Goal: Information Seeking & Learning: Learn about a topic

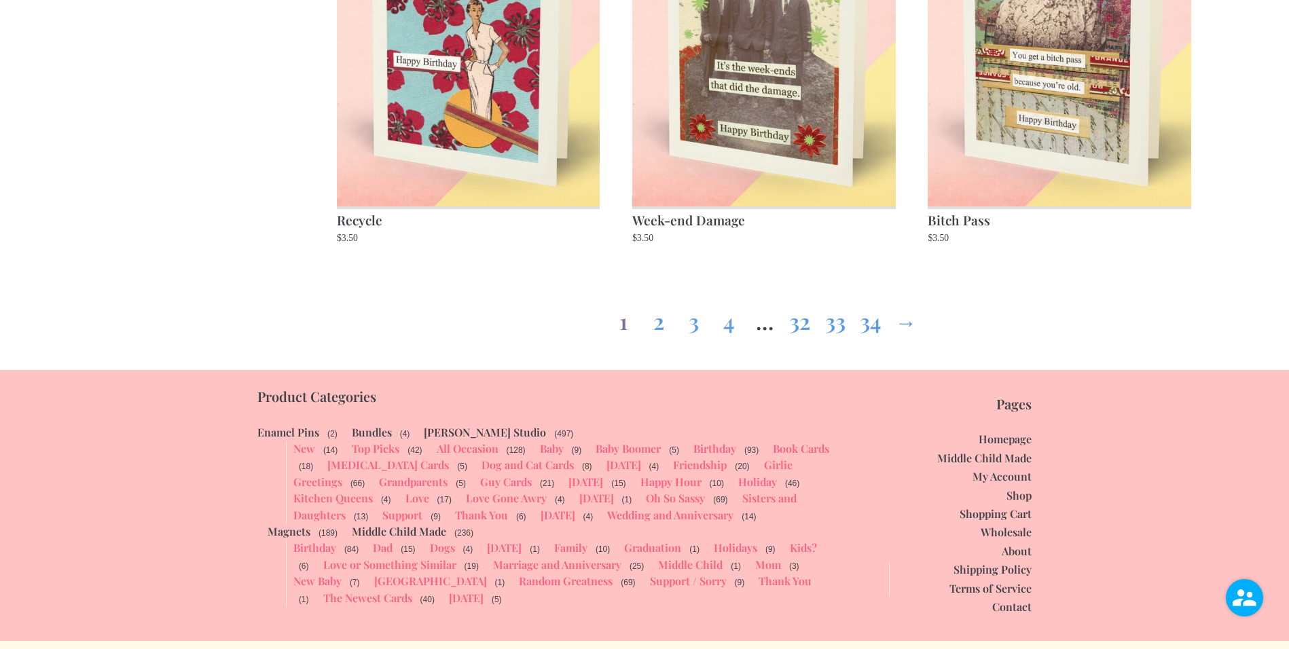
scroll to position [2010, 0]
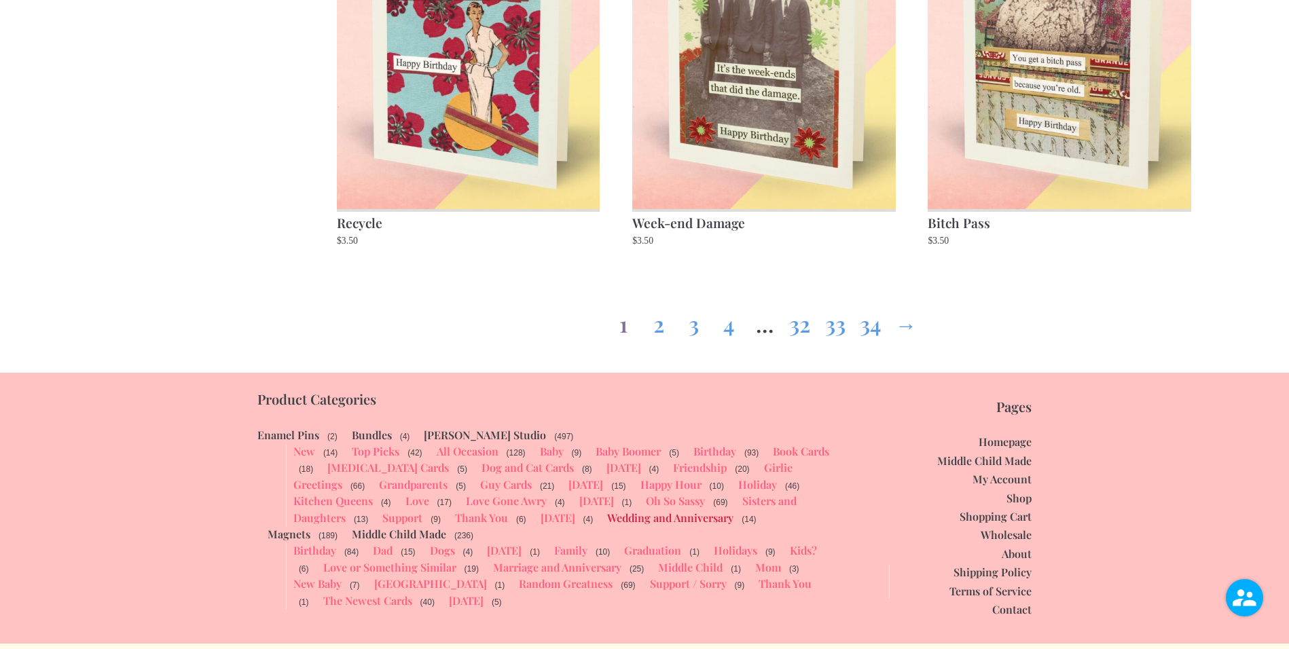
click at [607, 520] on link "Wedding and Anniversary" at bounding box center [670, 518] width 126 height 14
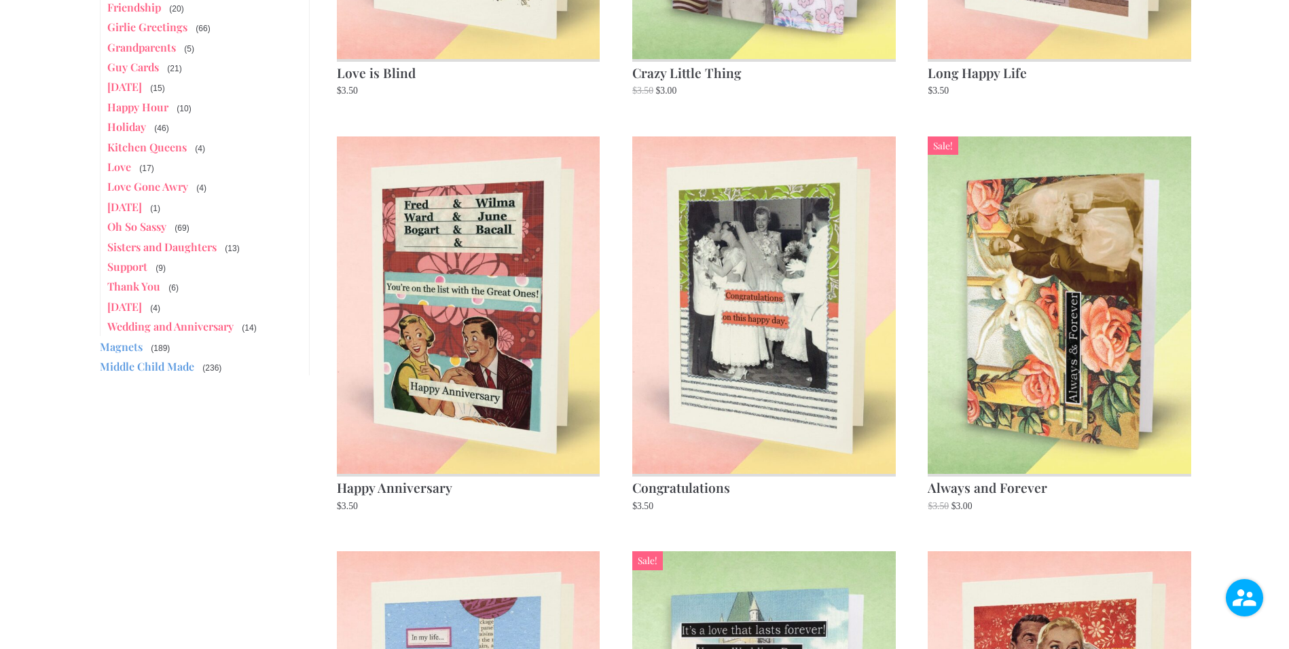
scroll to position [471, 0]
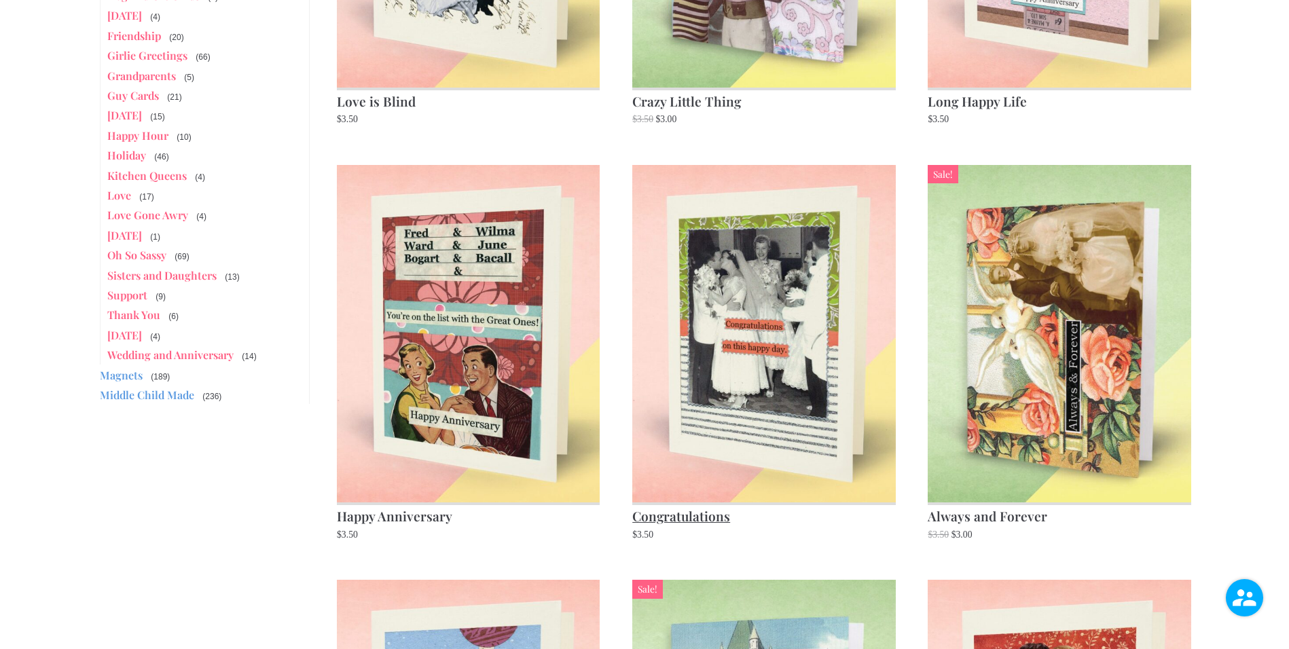
click at [768, 365] on img at bounding box center [763, 334] width 263 height 338
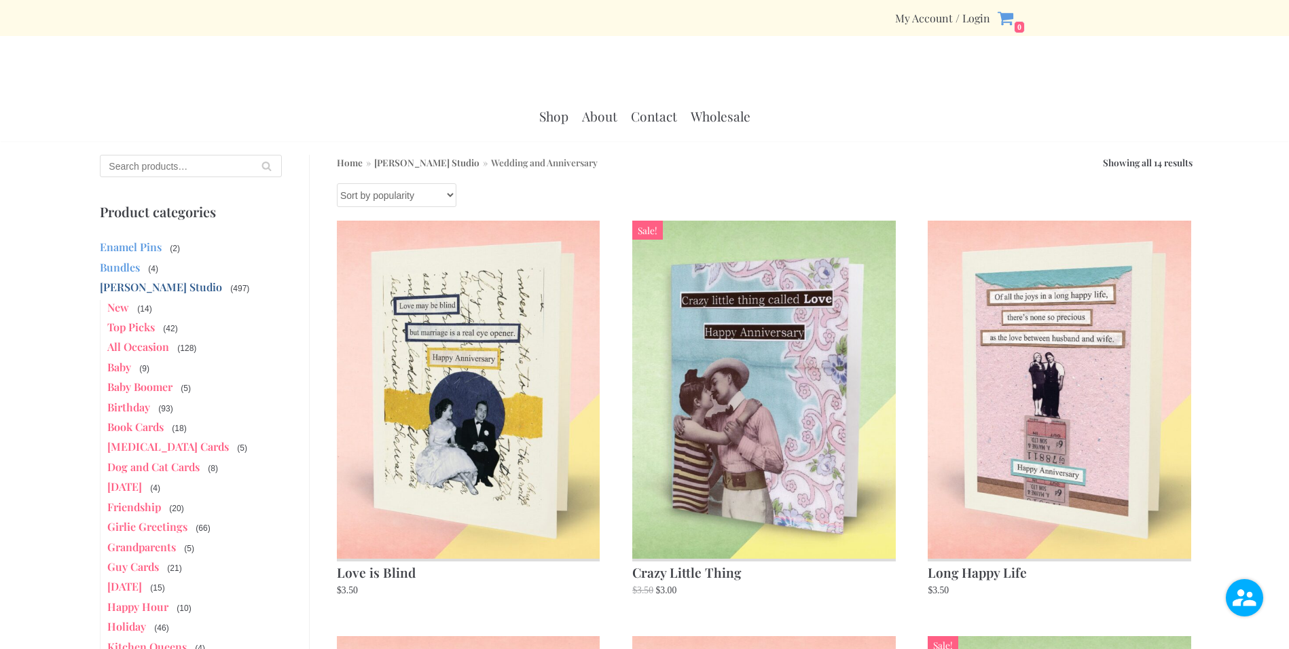
scroll to position [471, 0]
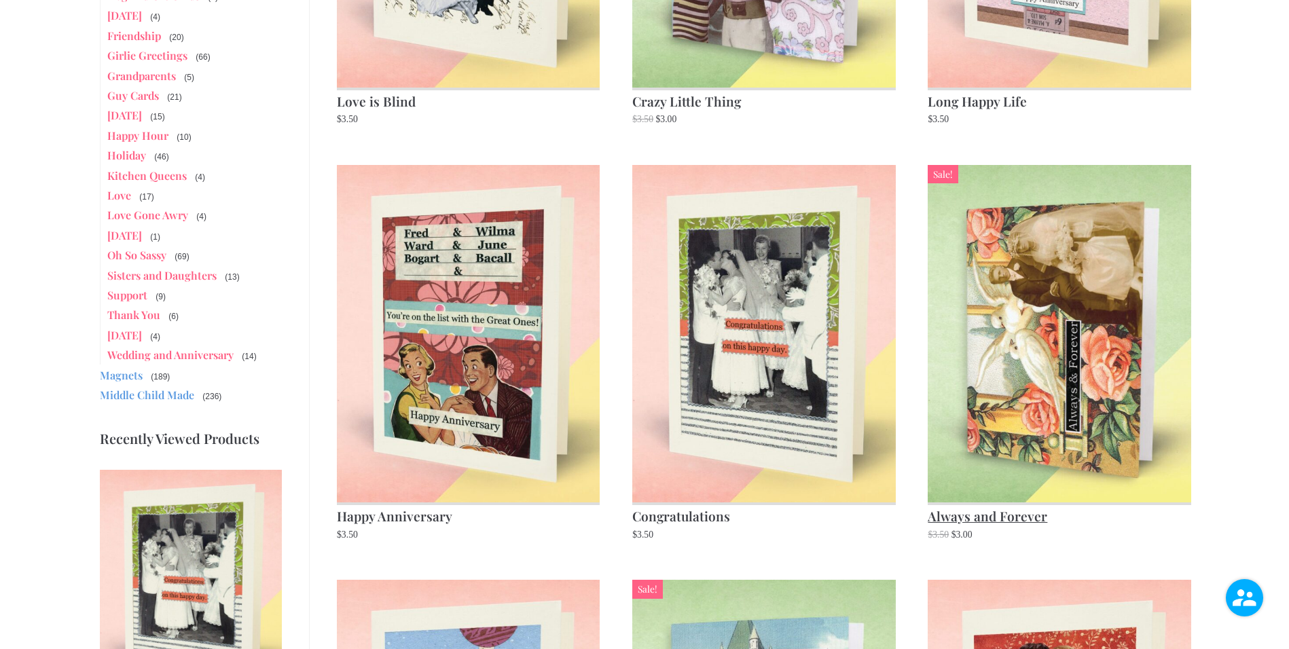
click at [1061, 348] on img at bounding box center [1059, 334] width 263 height 338
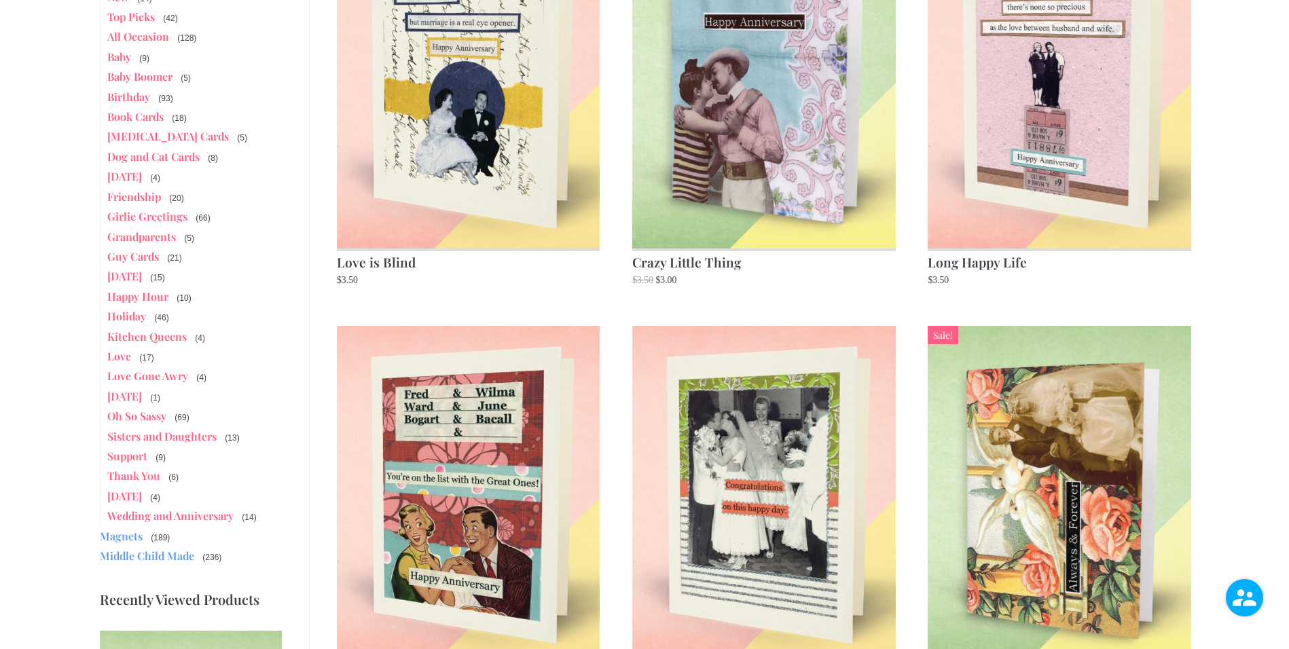
scroll to position [382, 0]
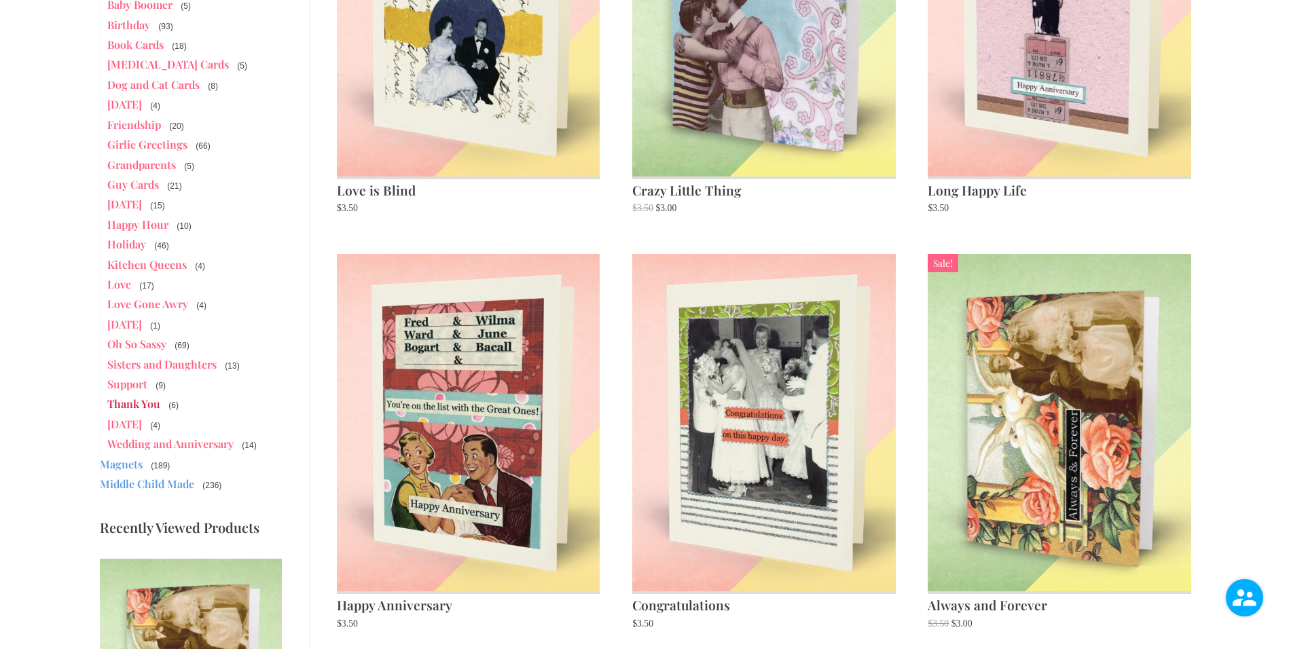
click at [122, 402] on link "Thank You" at bounding box center [133, 404] width 53 height 14
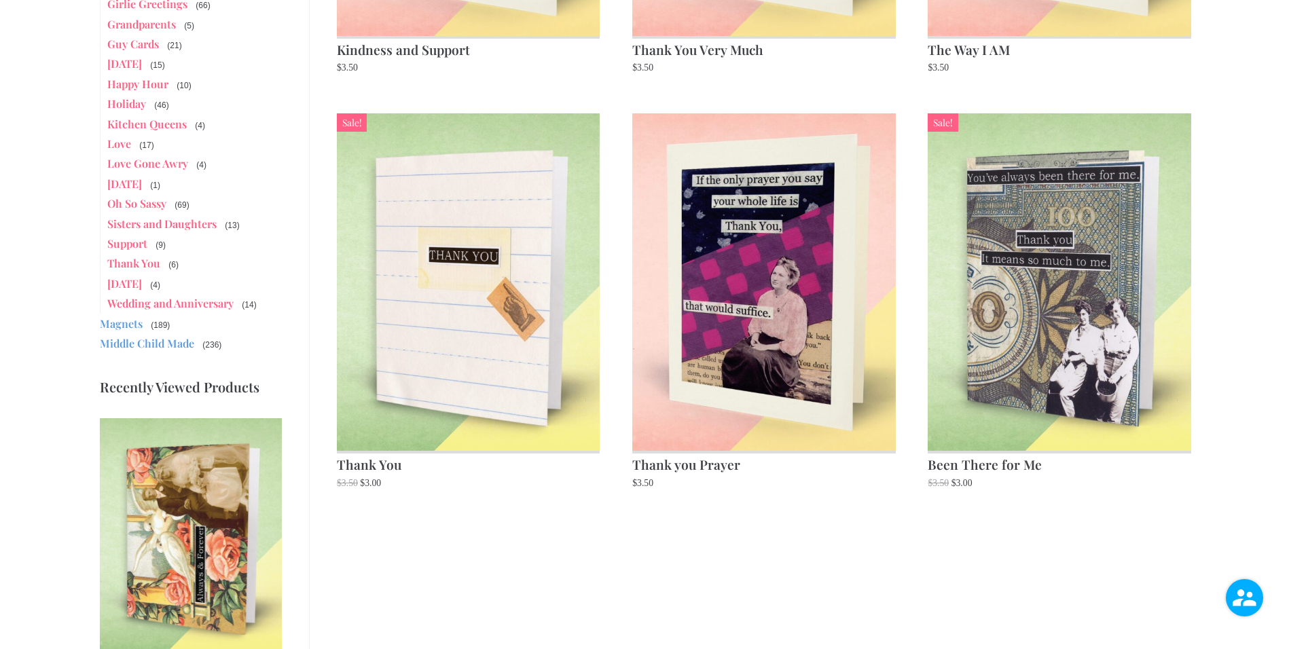
scroll to position [521, 0]
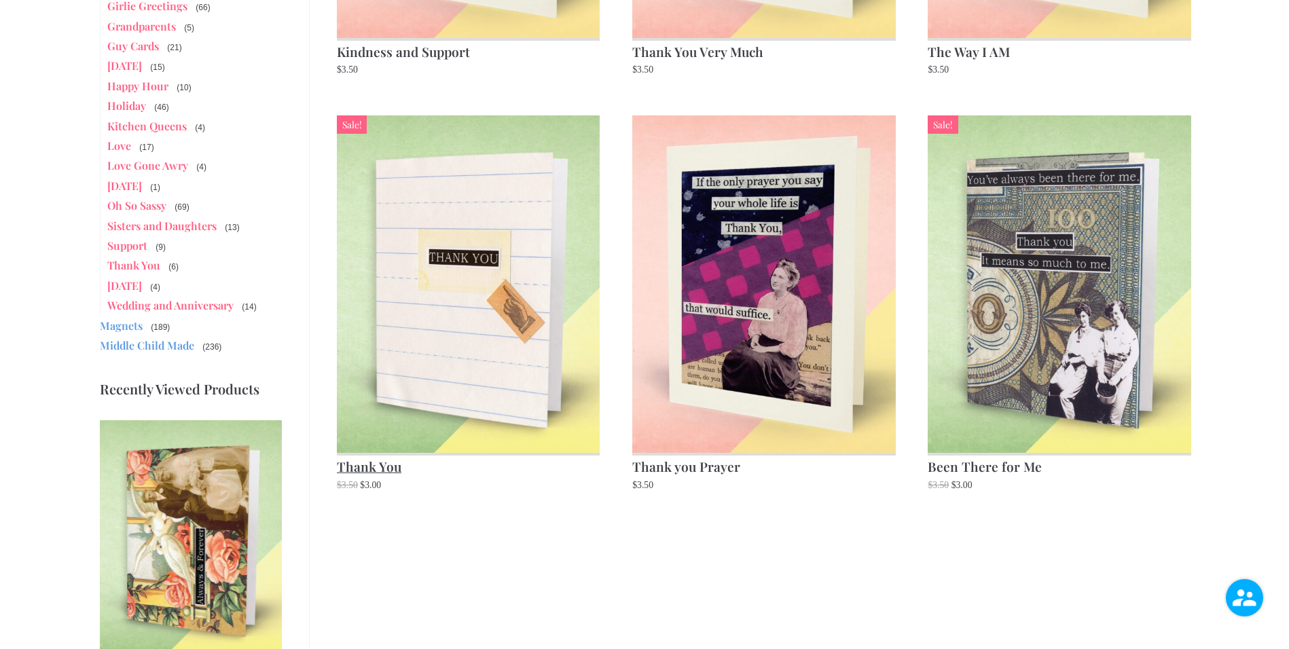
click at [454, 327] on img at bounding box center [468, 284] width 263 height 338
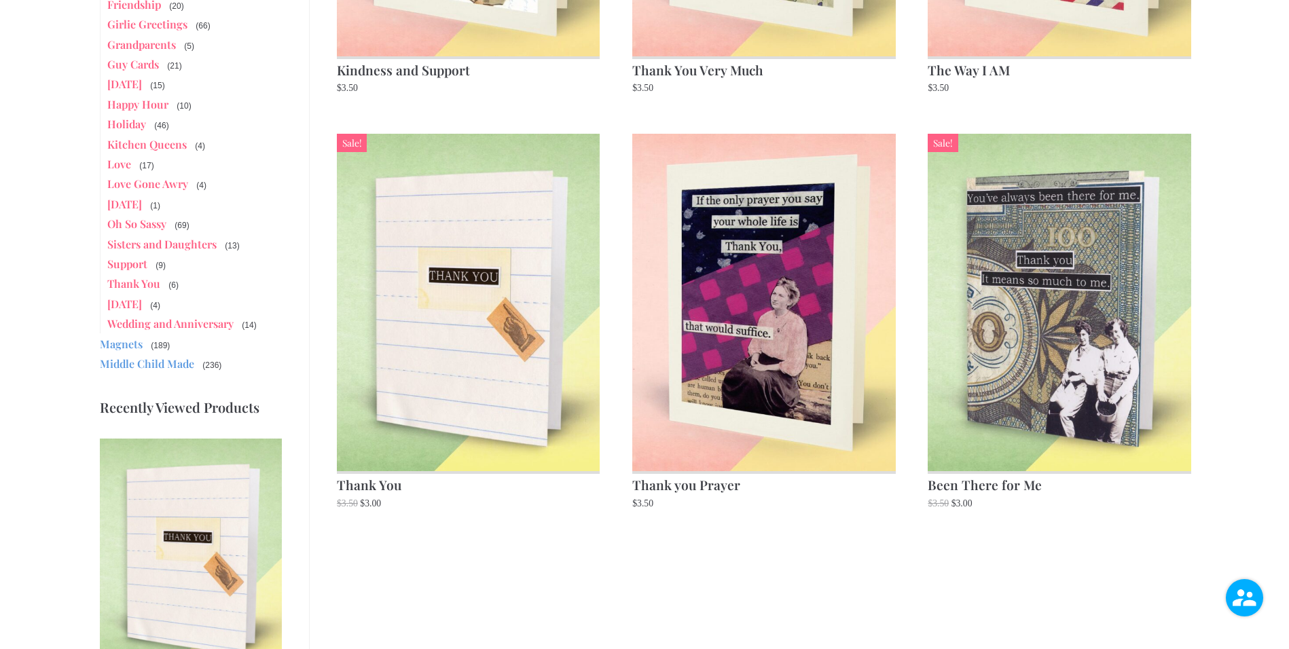
scroll to position [416, 0]
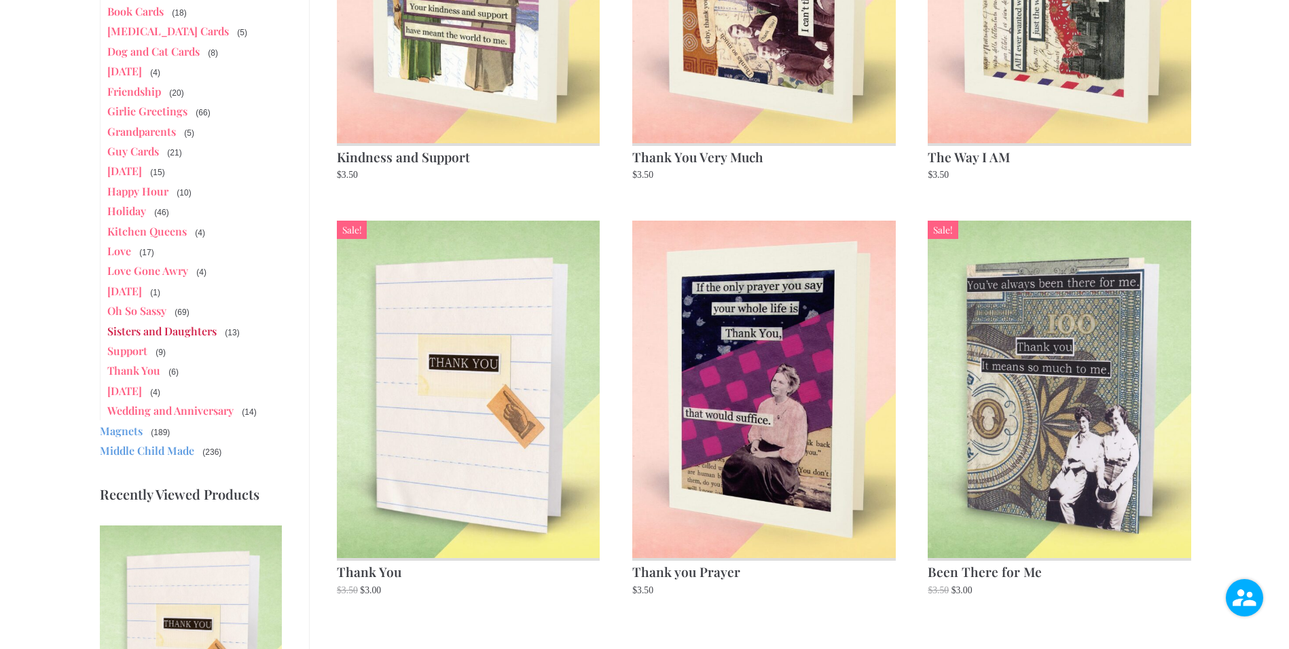
click at [176, 331] on link "Sisters and Daughters" at bounding box center [161, 331] width 109 height 14
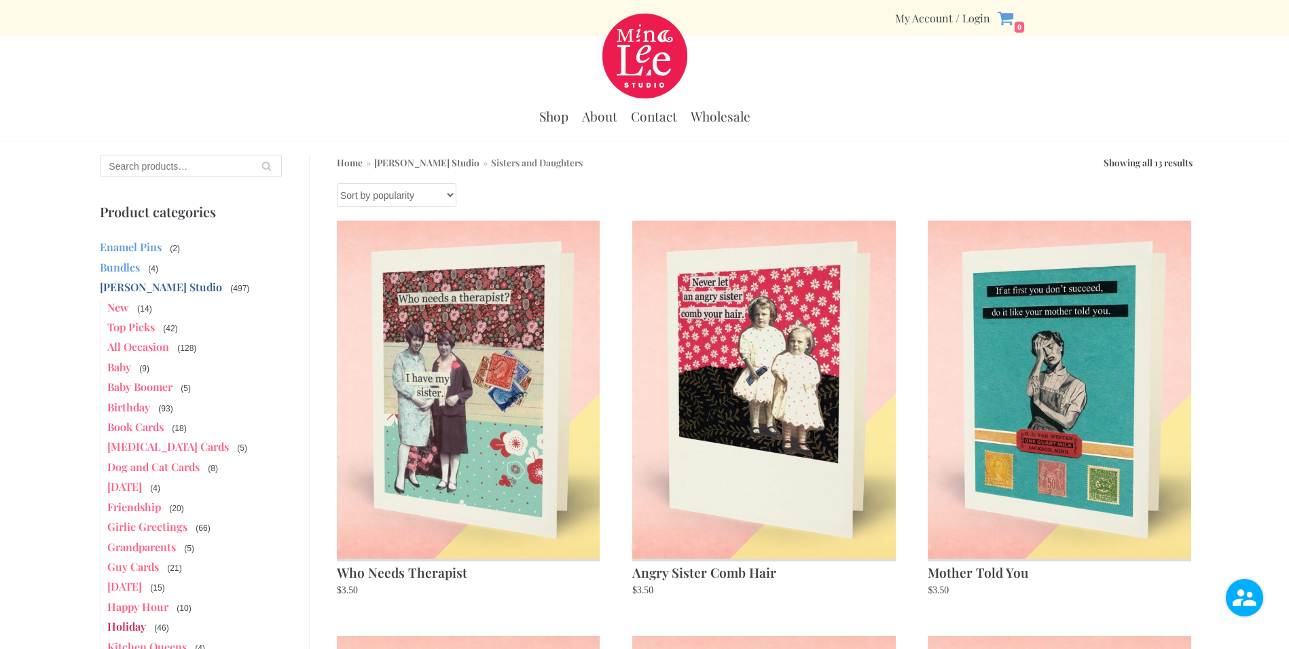
click at [127, 627] on link "Holiday" at bounding box center [126, 626] width 39 height 14
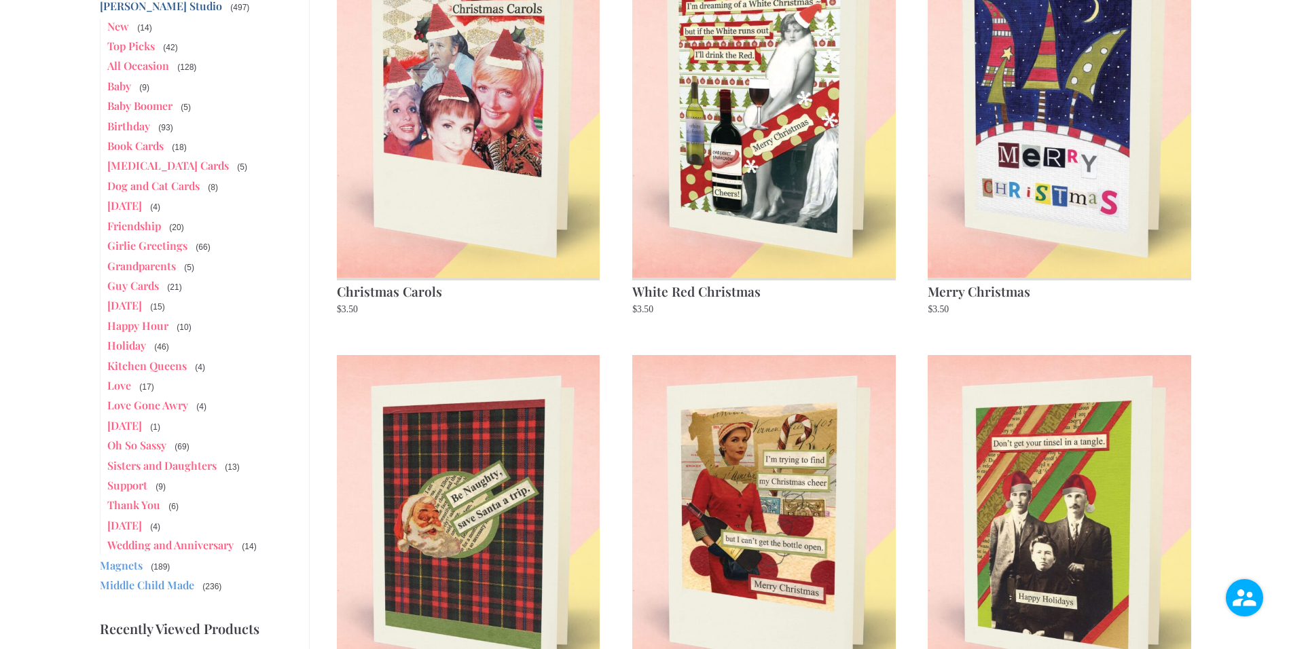
scroll to position [287, 0]
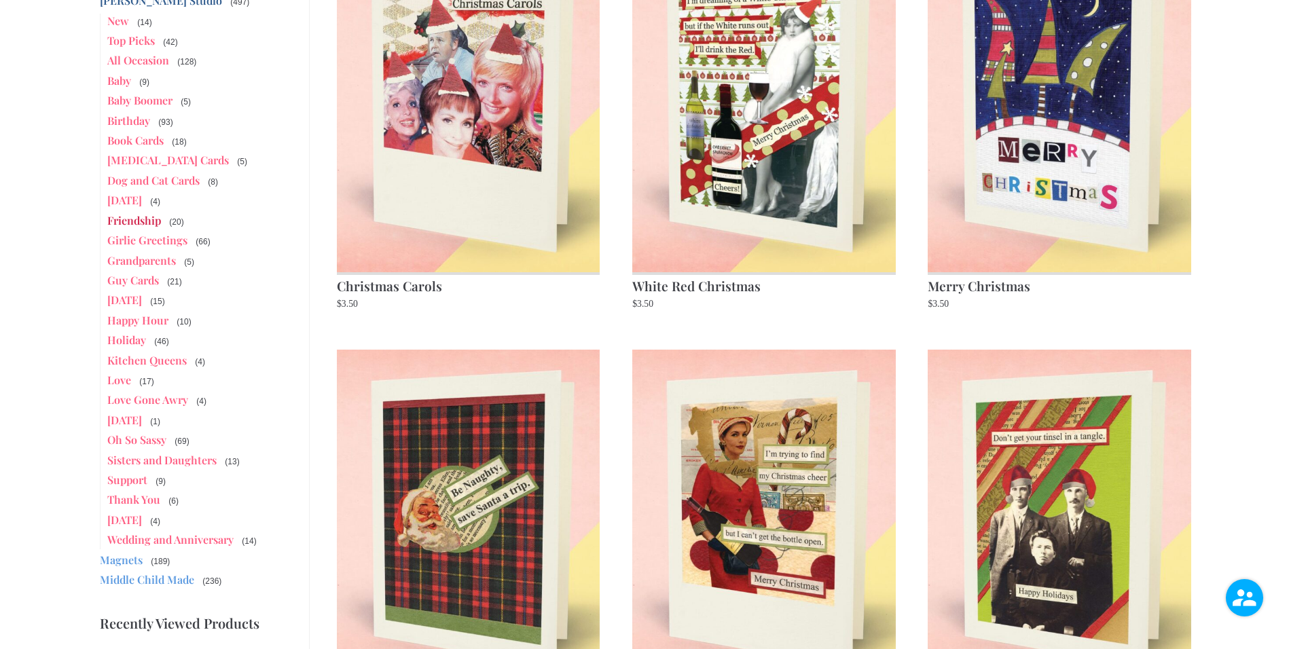
click at [131, 222] on link "Friendship" at bounding box center [134, 220] width 54 height 14
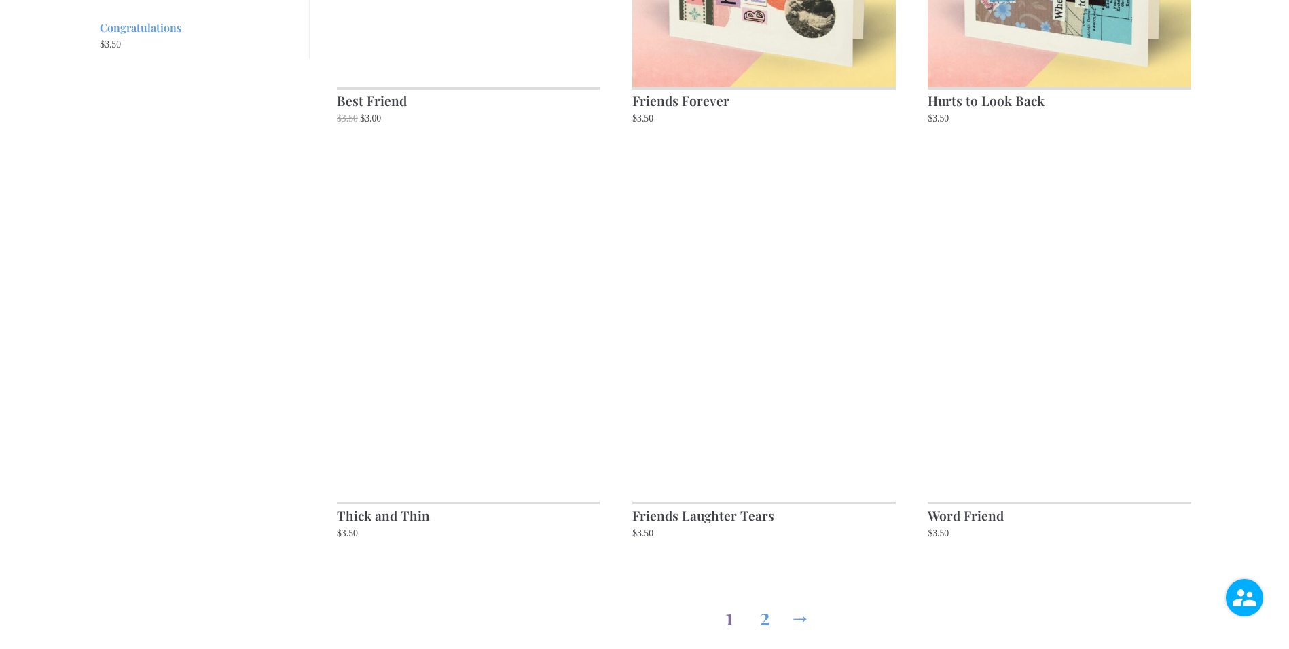
scroll to position [1711, 0]
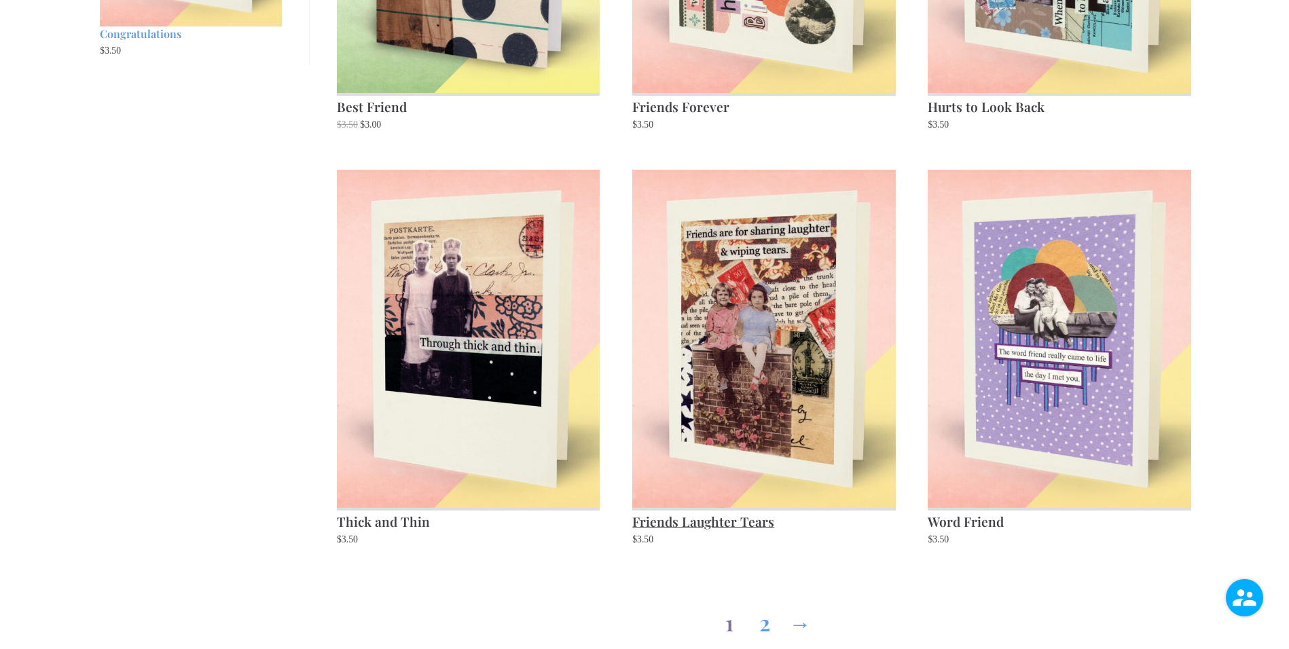
click at [718, 339] on img at bounding box center [763, 339] width 263 height 338
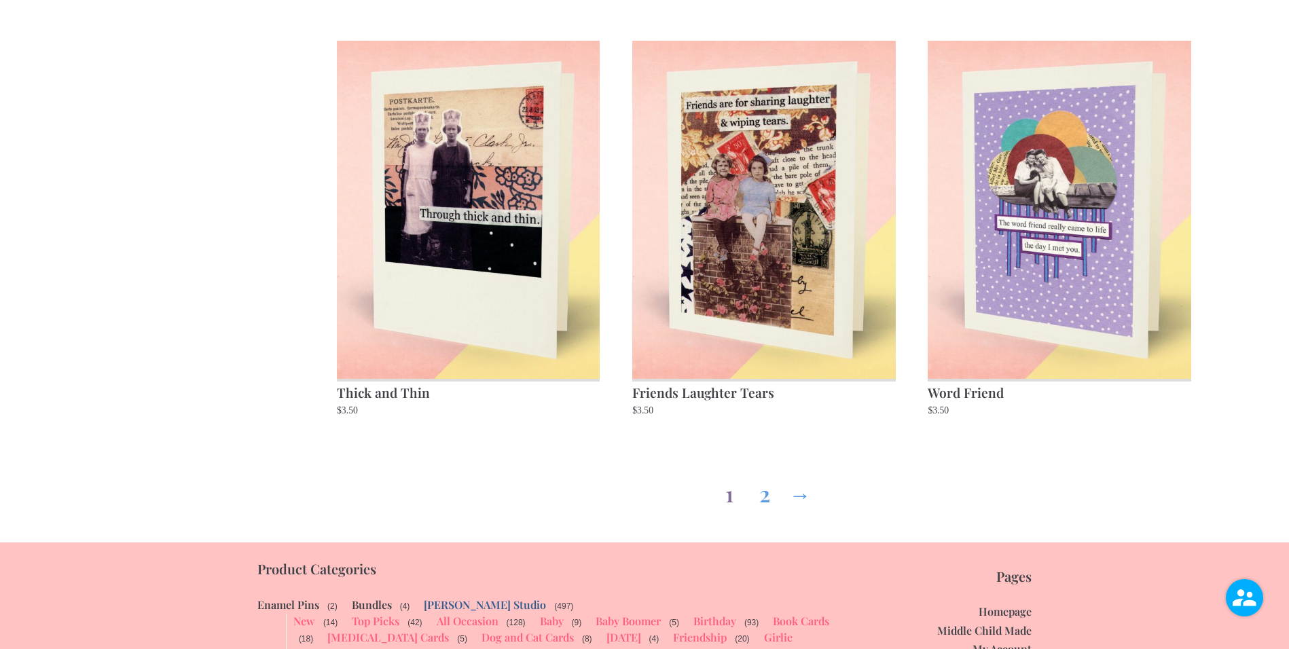
scroll to position [1828, 0]
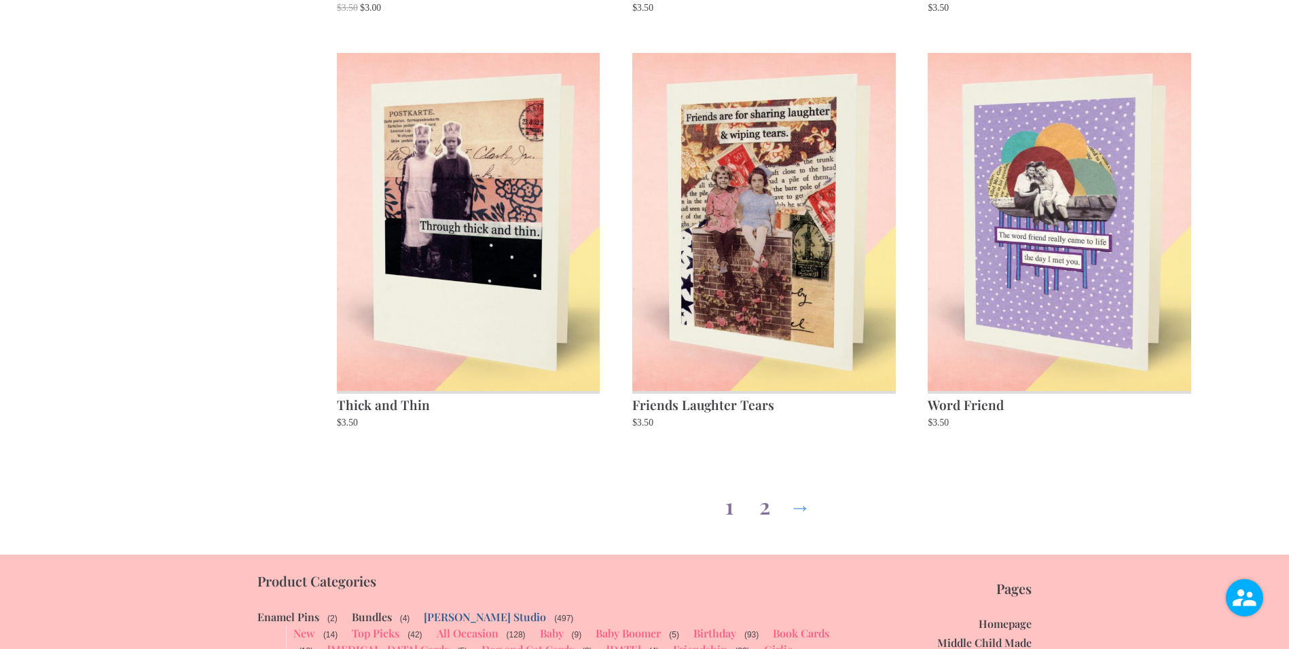
click at [762, 508] on link "2" at bounding box center [765, 503] width 22 height 49
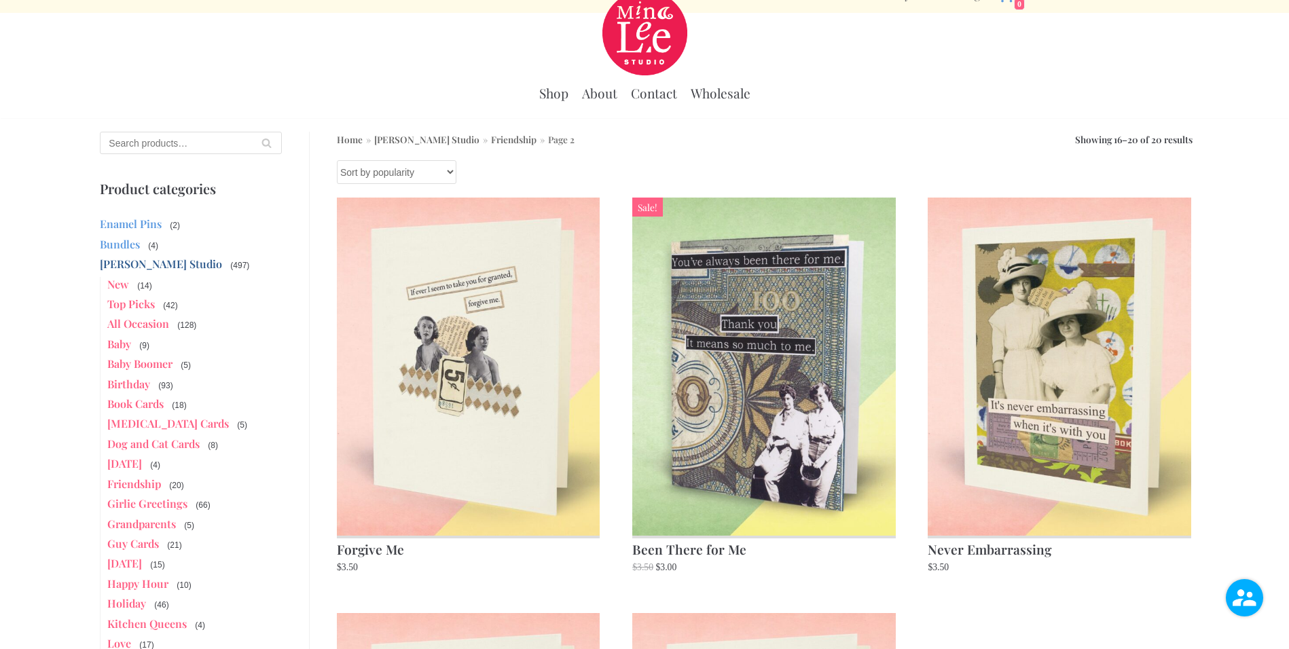
scroll to position [32, 0]
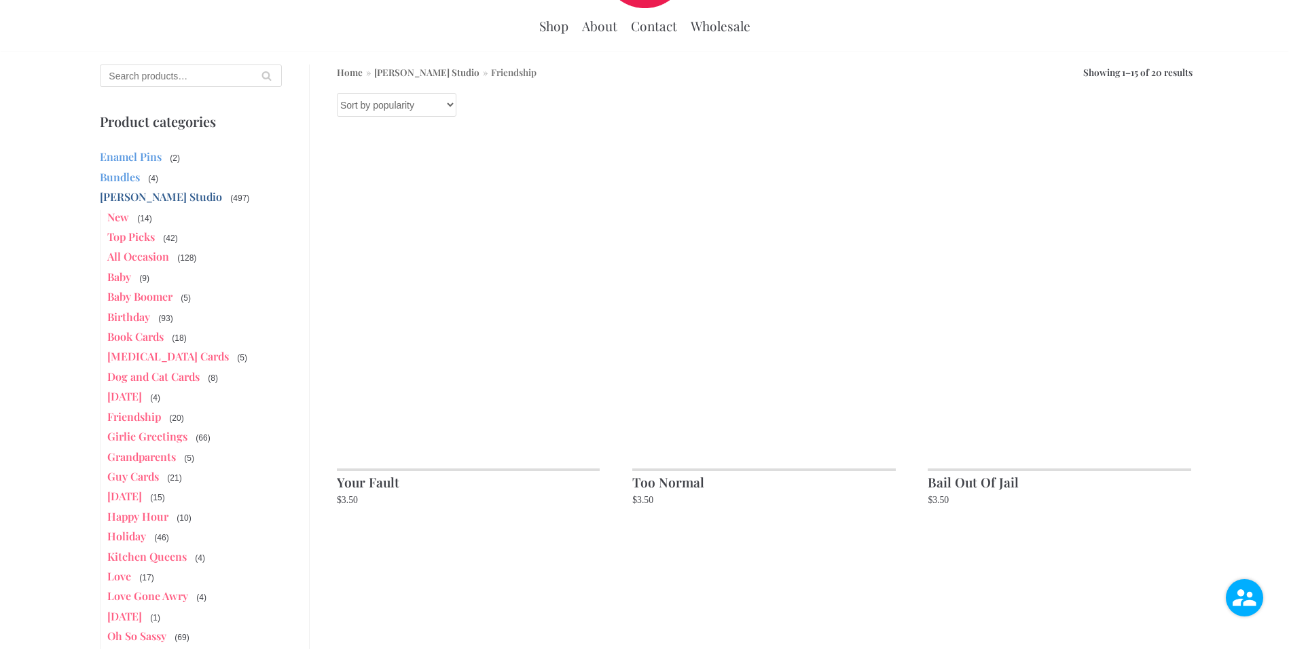
scroll to position [79, 0]
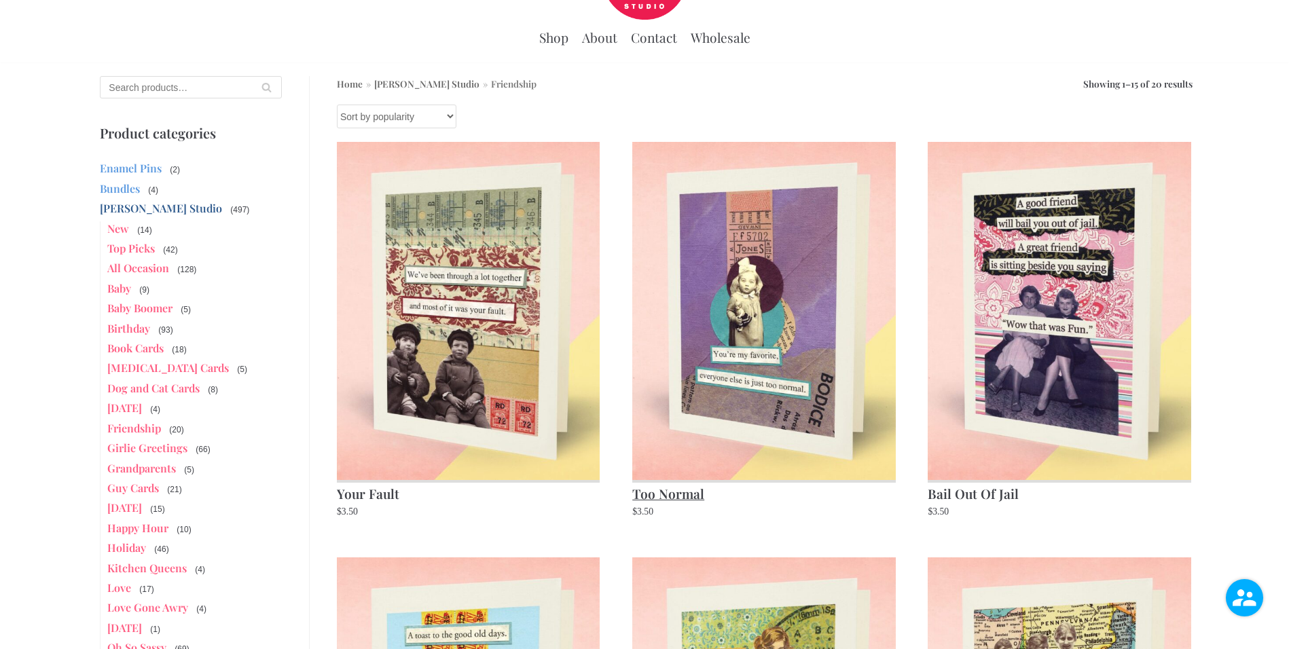
click at [776, 358] on img at bounding box center [763, 311] width 263 height 338
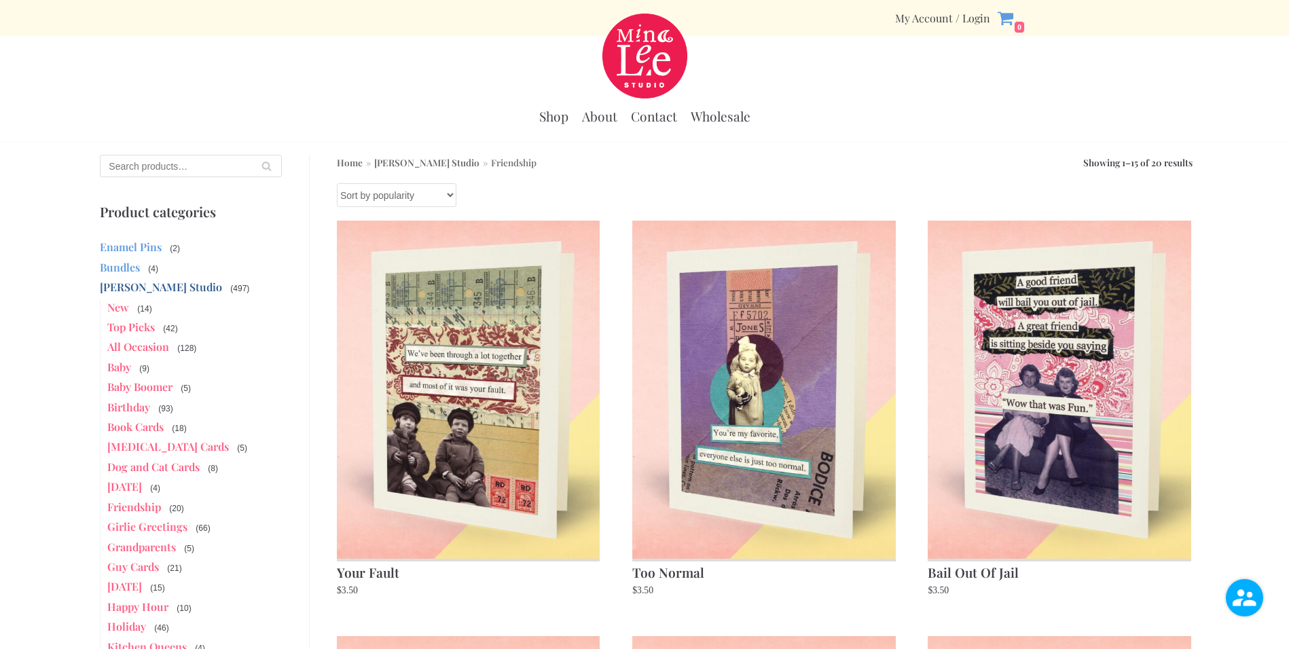
scroll to position [79, 0]
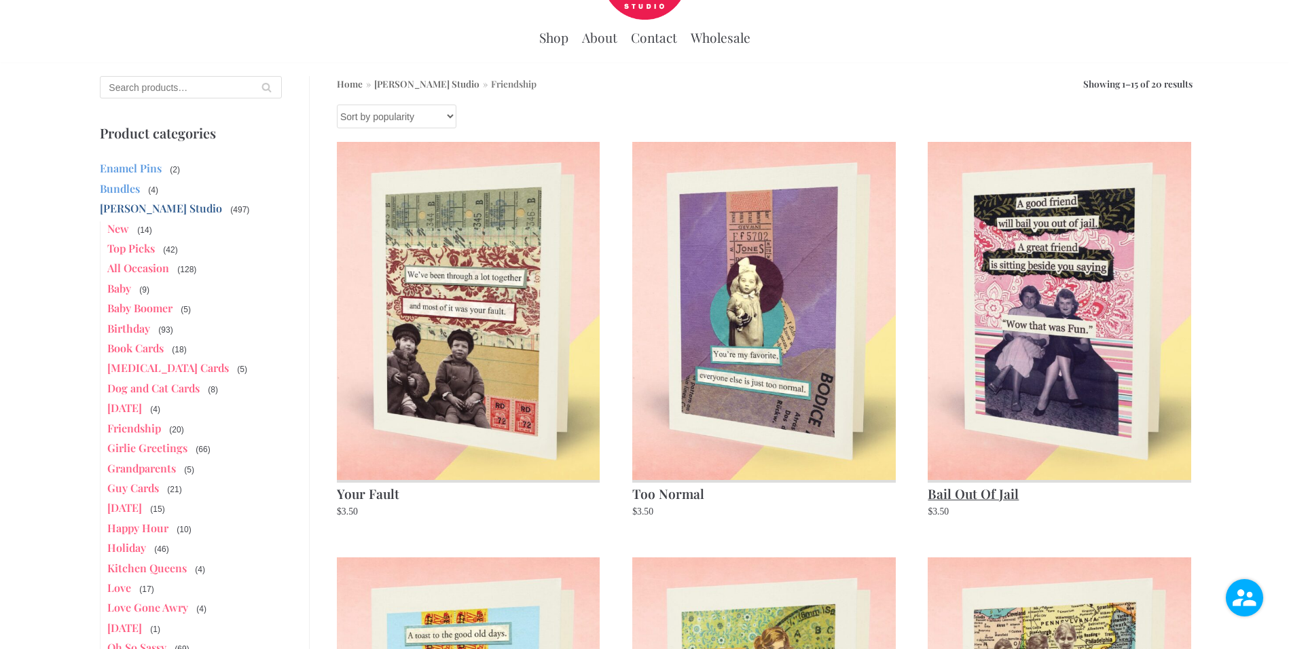
click at [1040, 243] on img at bounding box center [1059, 311] width 263 height 338
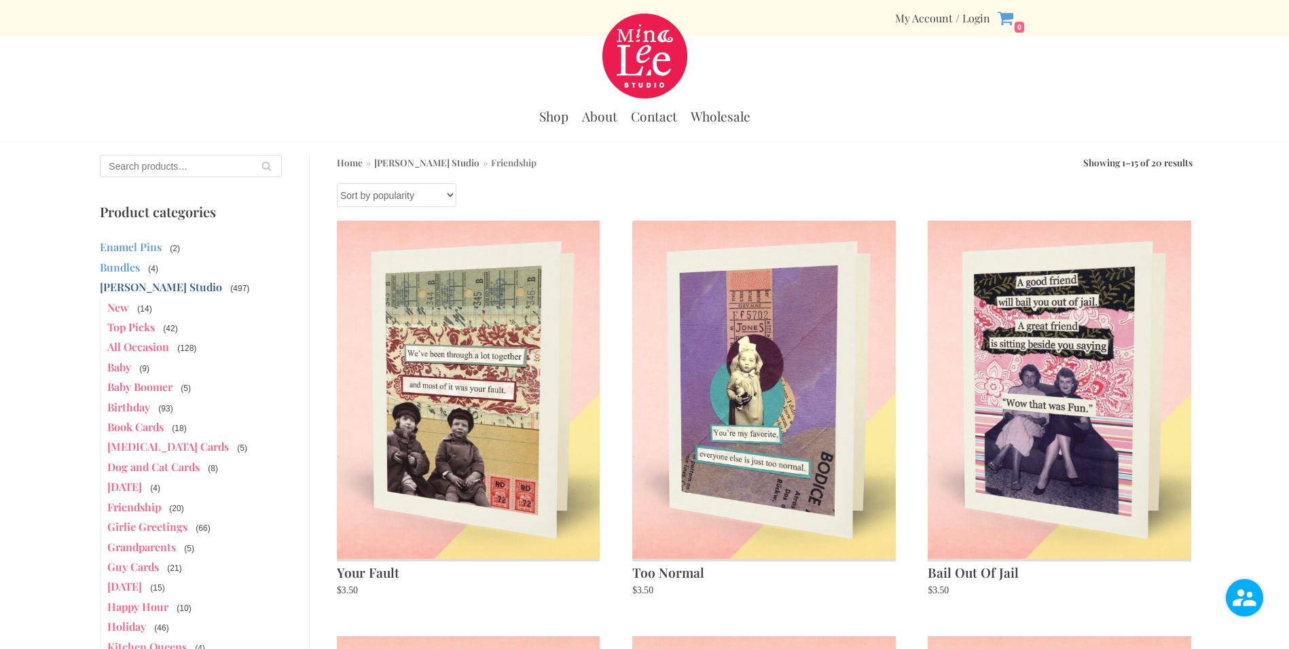
scroll to position [79, 0]
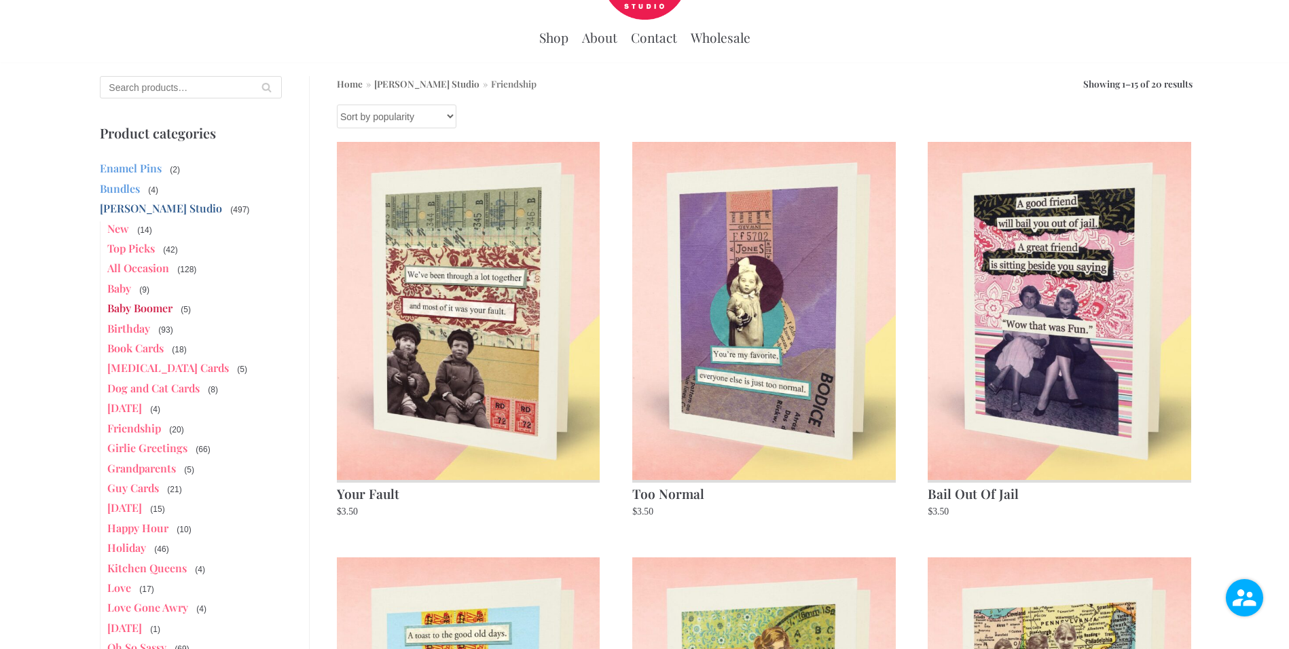
click at [153, 307] on link "Baby Boomer" at bounding box center [139, 308] width 65 height 14
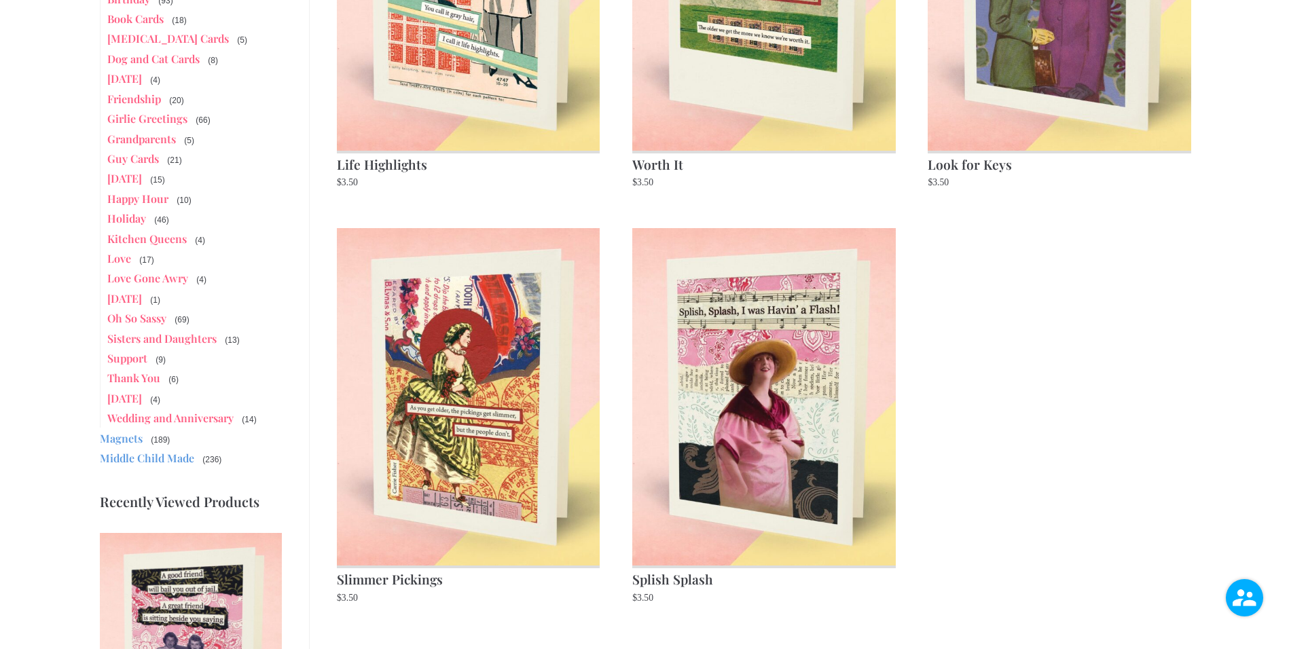
scroll to position [293, 0]
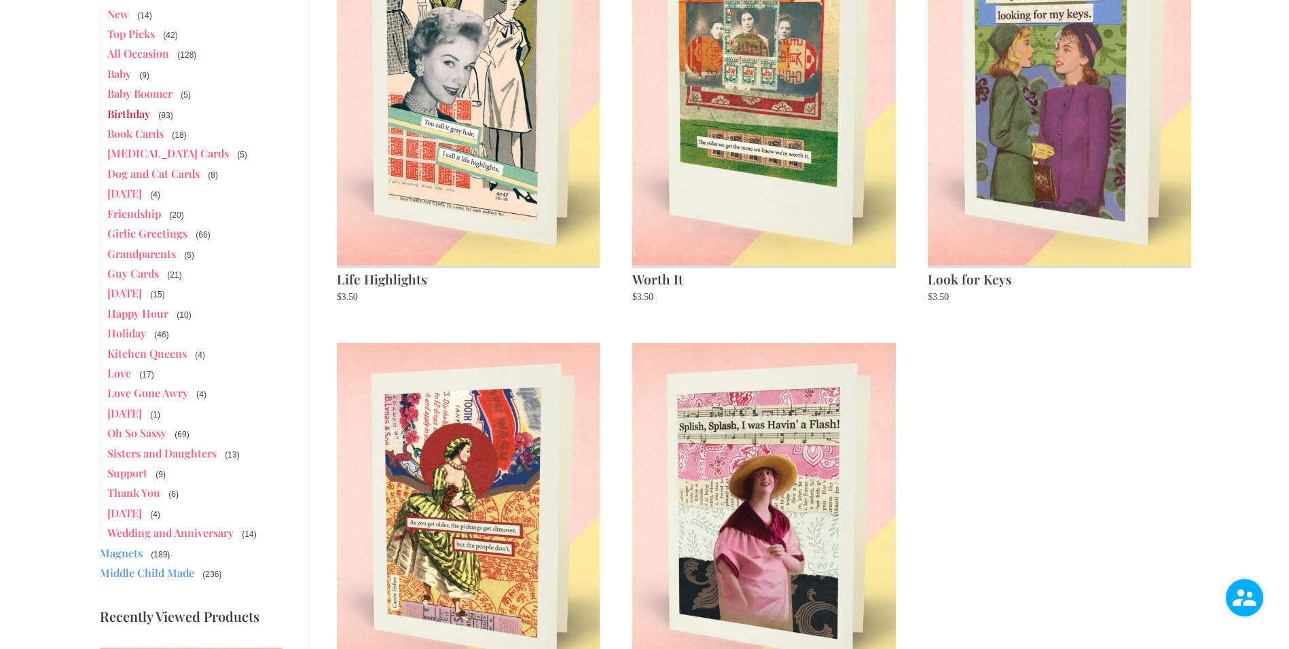
click at [124, 115] on link "Birthday" at bounding box center [128, 114] width 43 height 14
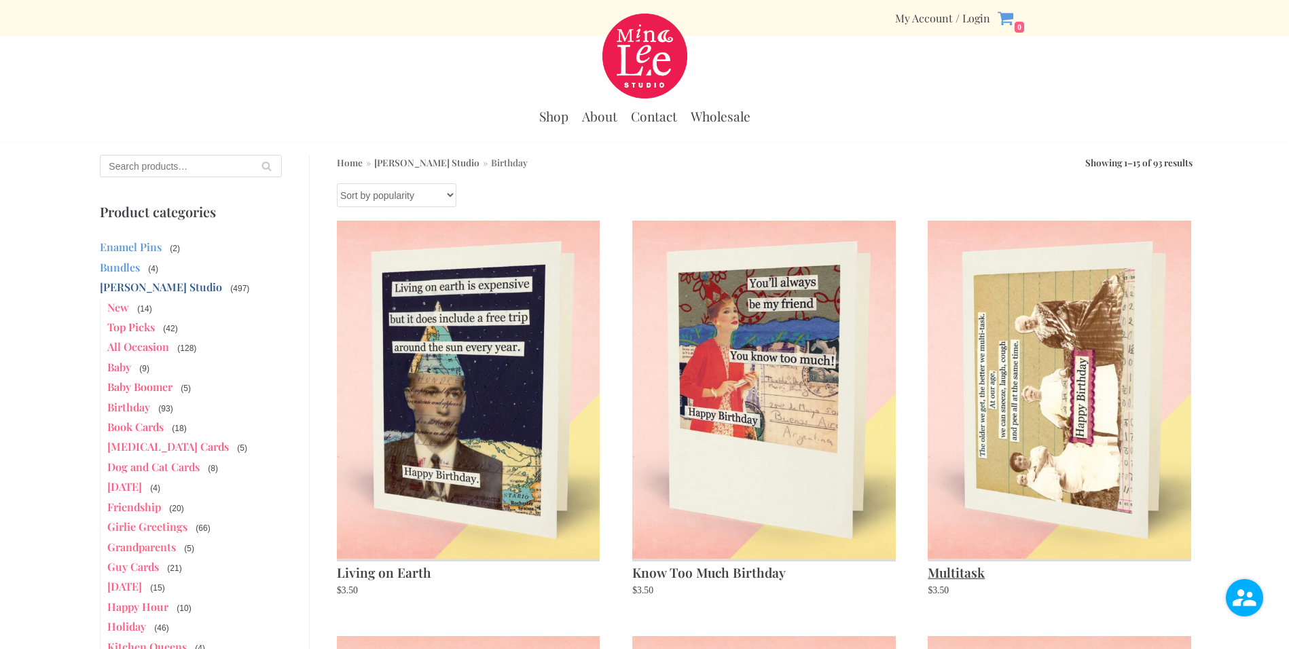
click at [1072, 363] on img at bounding box center [1059, 390] width 263 height 338
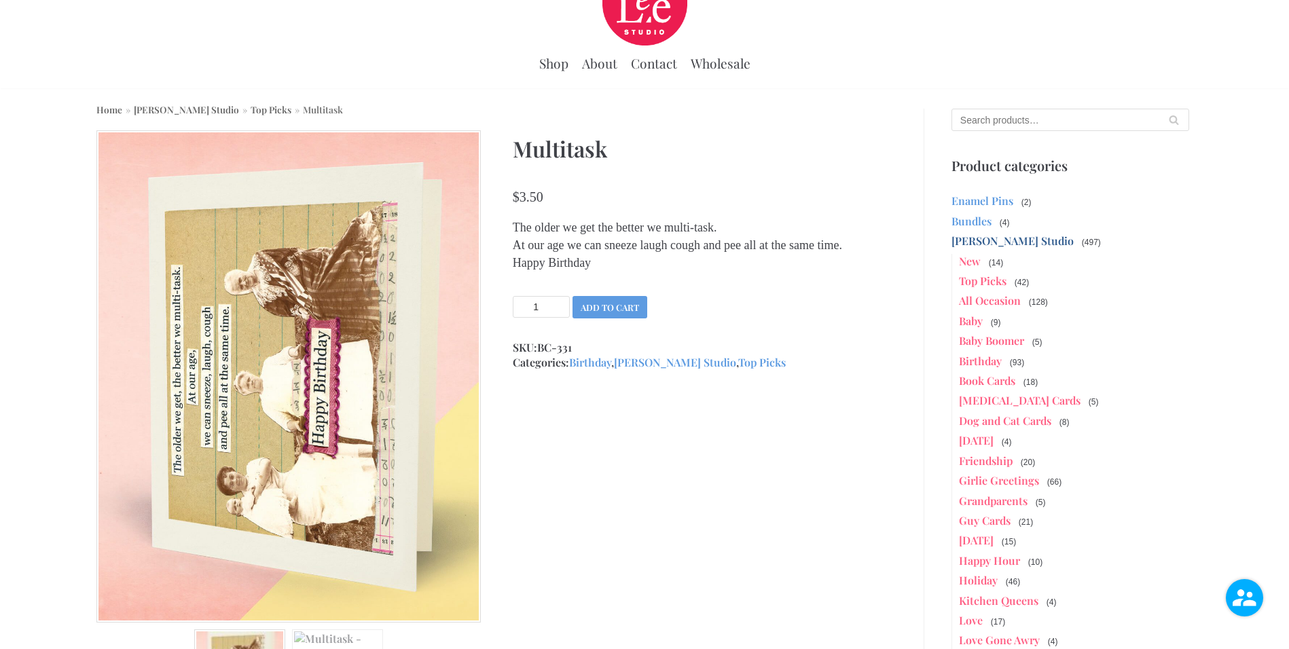
scroll to position [157, 0]
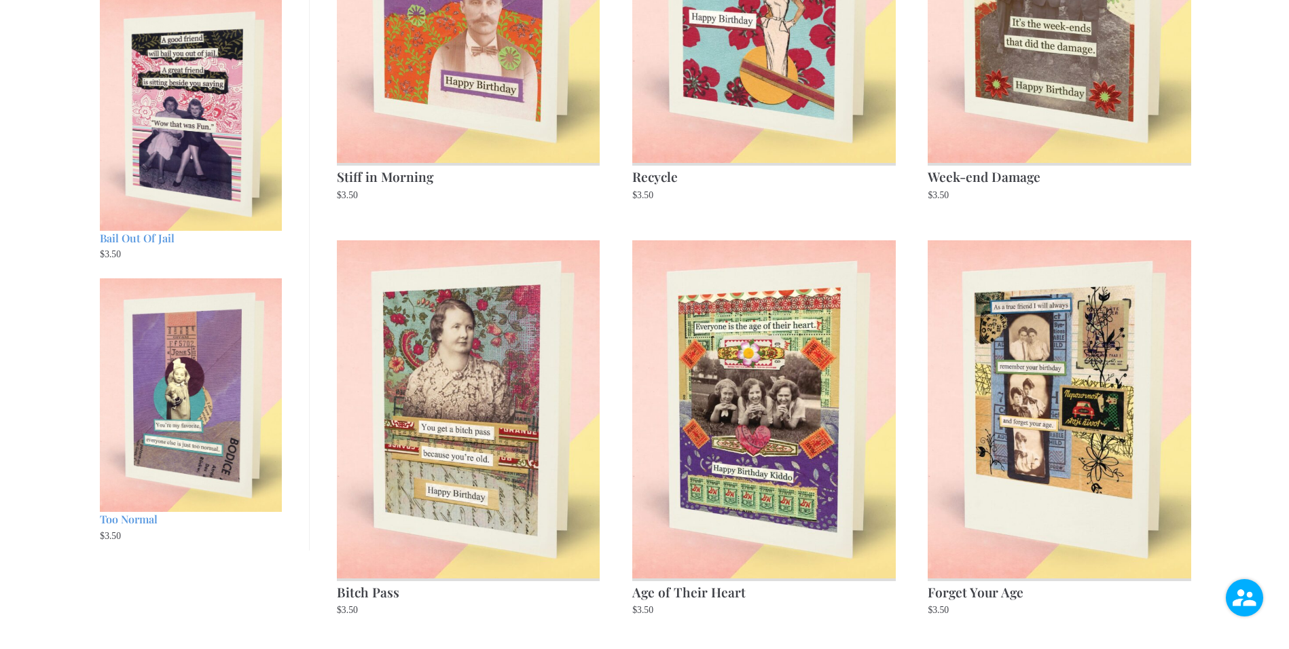
scroll to position [1228, 0]
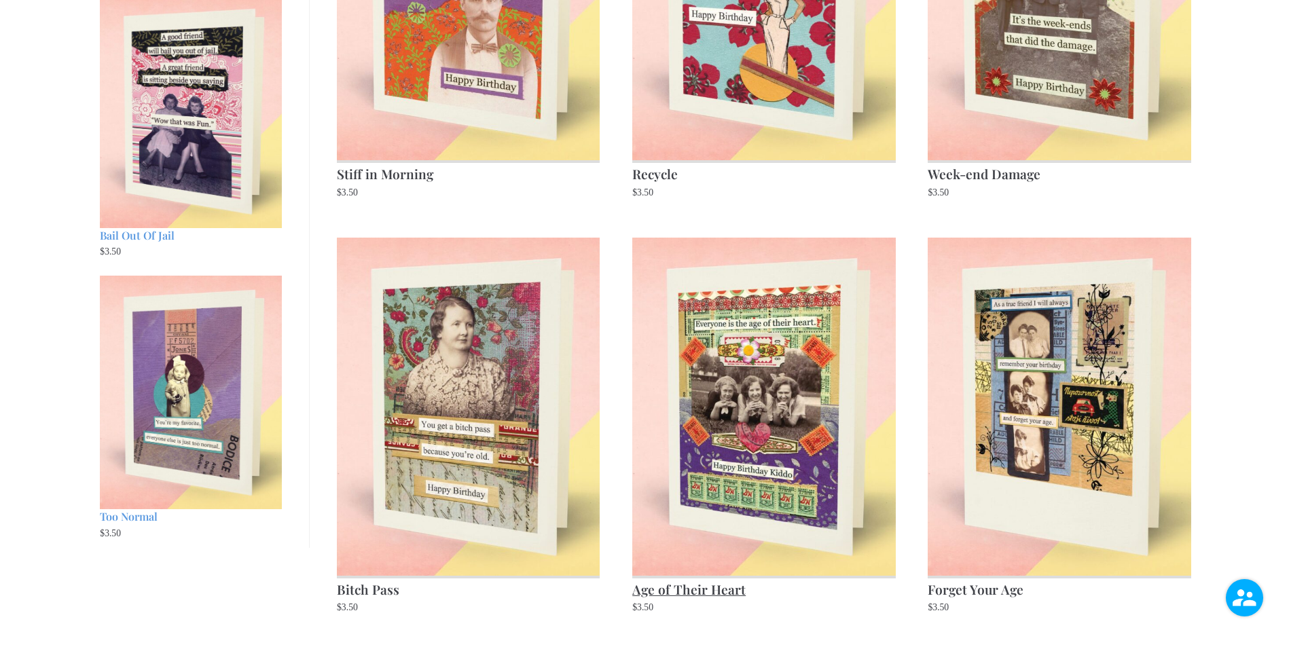
click at [767, 384] on img at bounding box center [763, 407] width 263 height 338
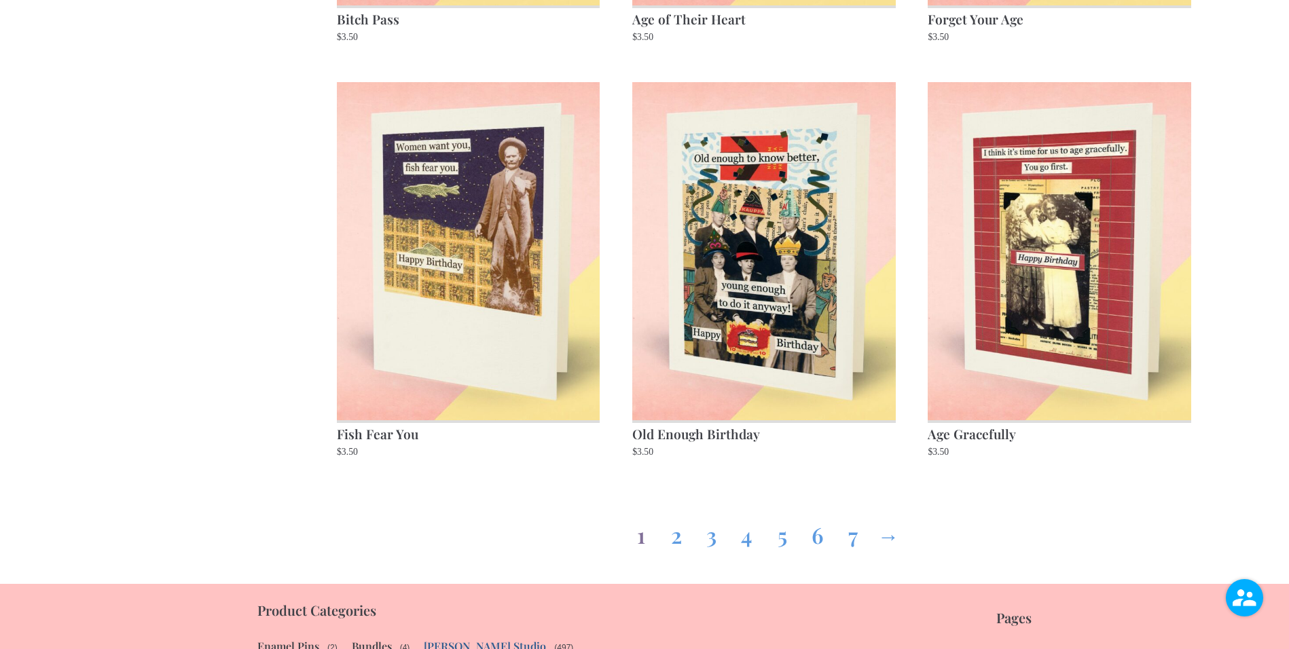
scroll to position [1796, 0]
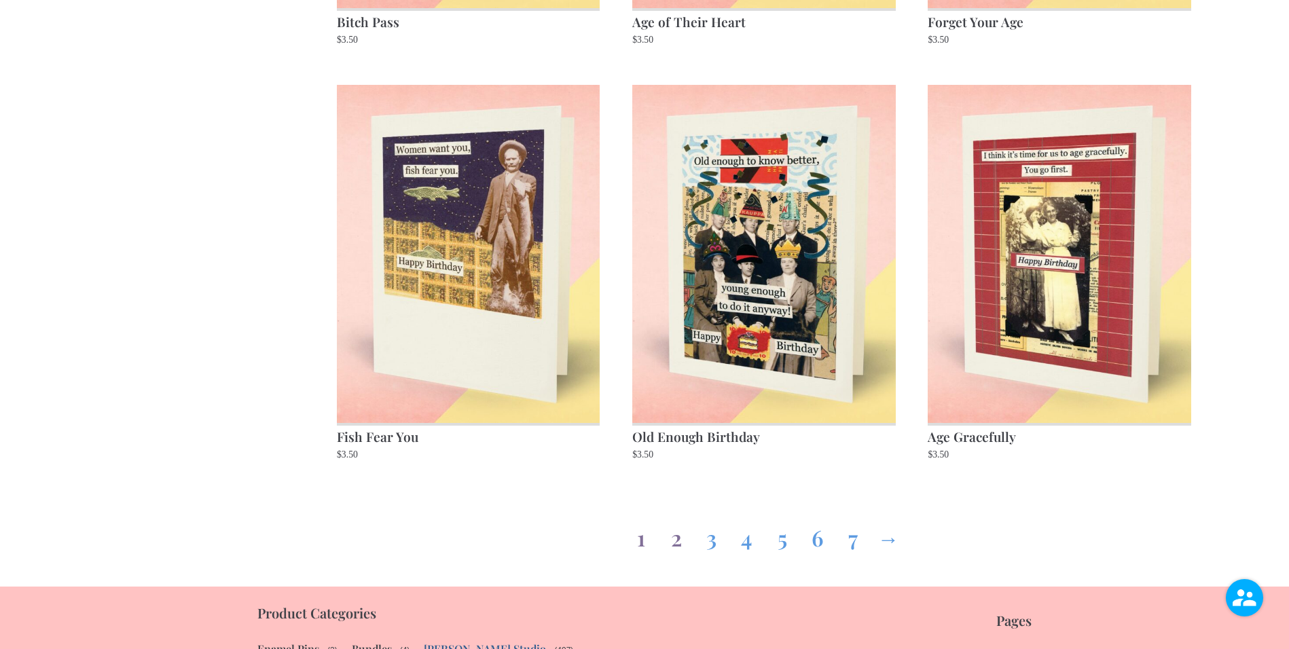
click at [676, 541] on link "2" at bounding box center [676, 535] width 22 height 49
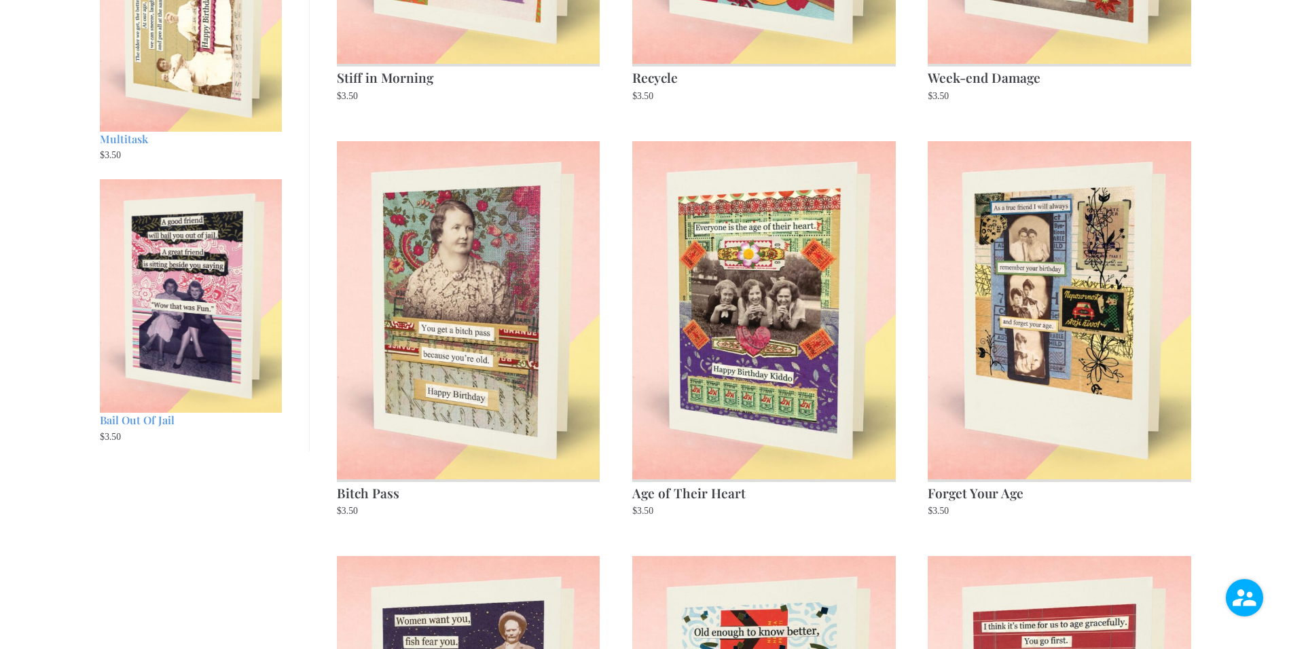
scroll to position [1023, 0]
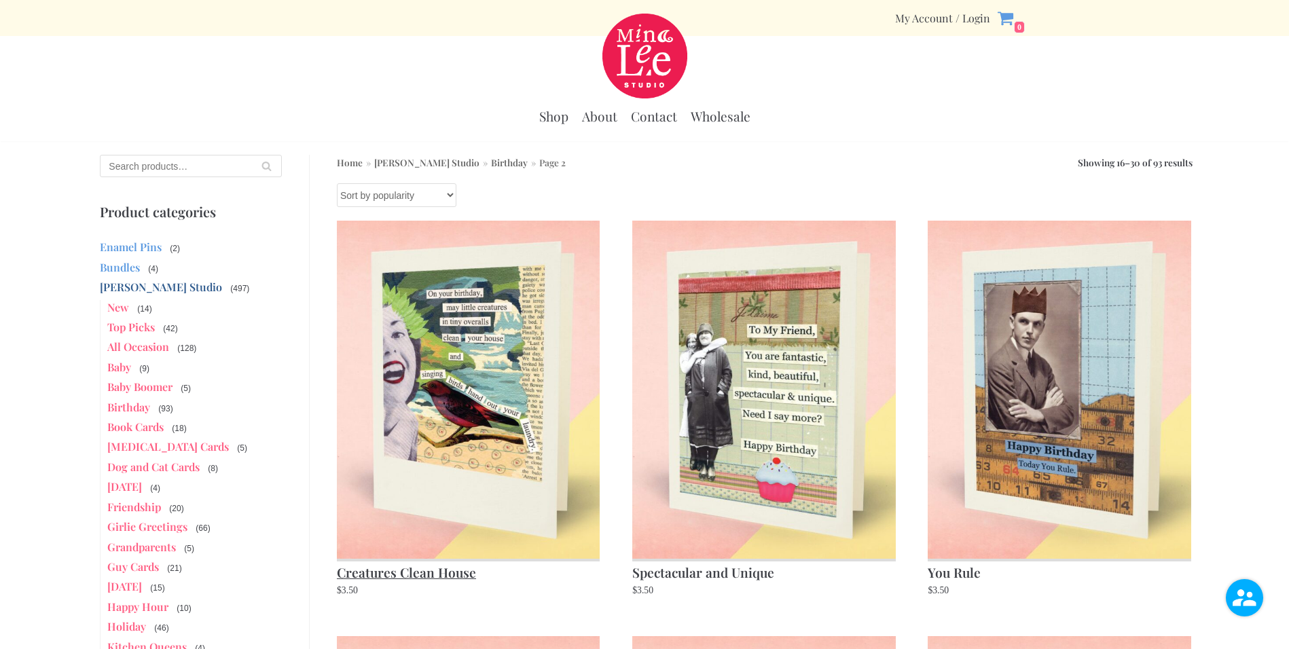
click at [409, 569] on h2 "Creatures Clean House" at bounding box center [468, 571] width 263 height 24
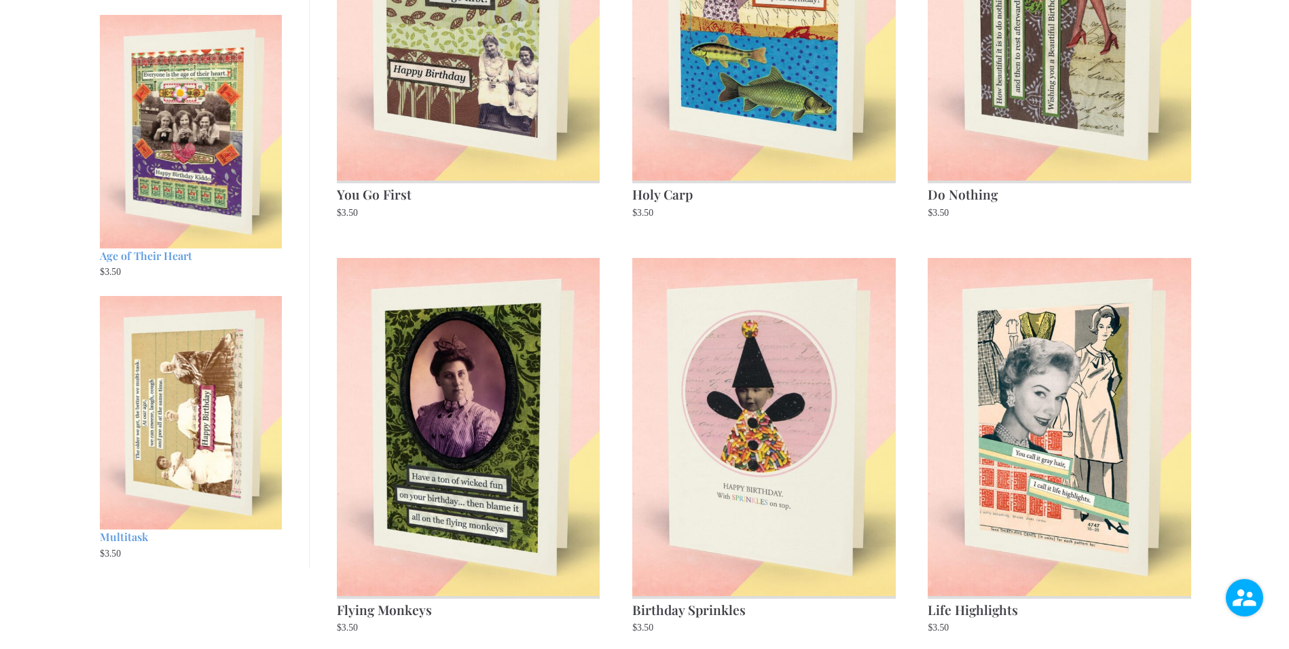
scroll to position [1214, 0]
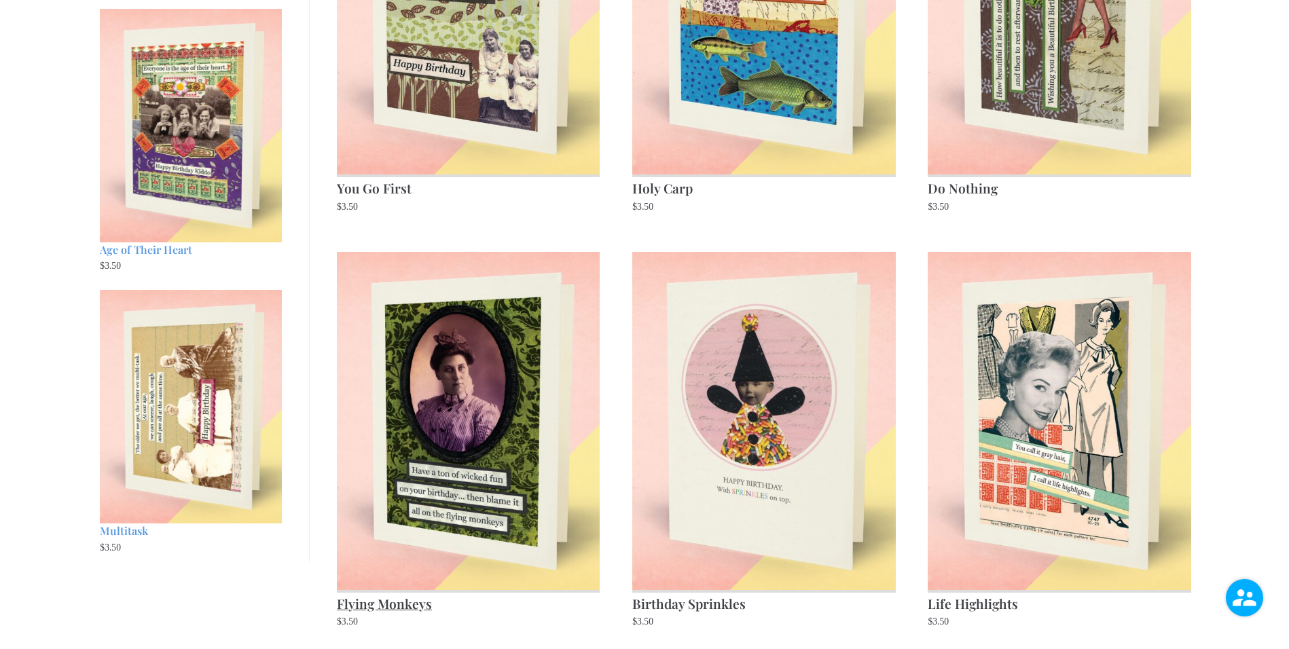
click at [438, 460] on img at bounding box center [468, 421] width 263 height 338
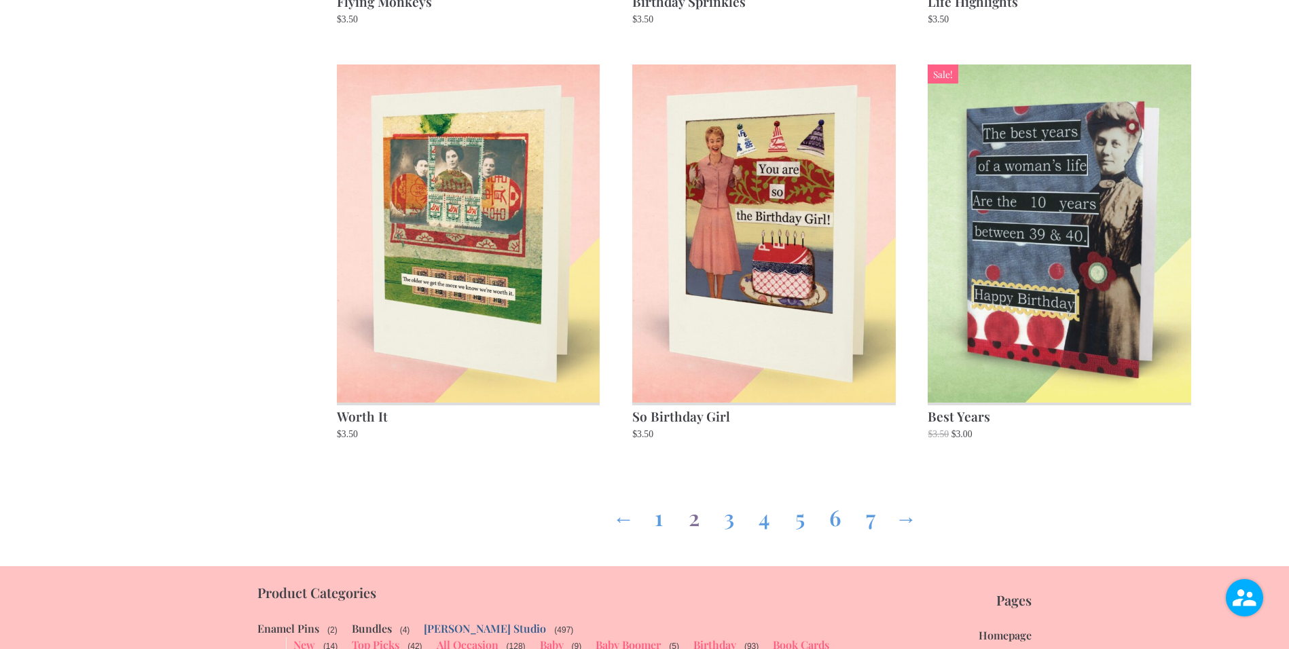
scroll to position [1829, 0]
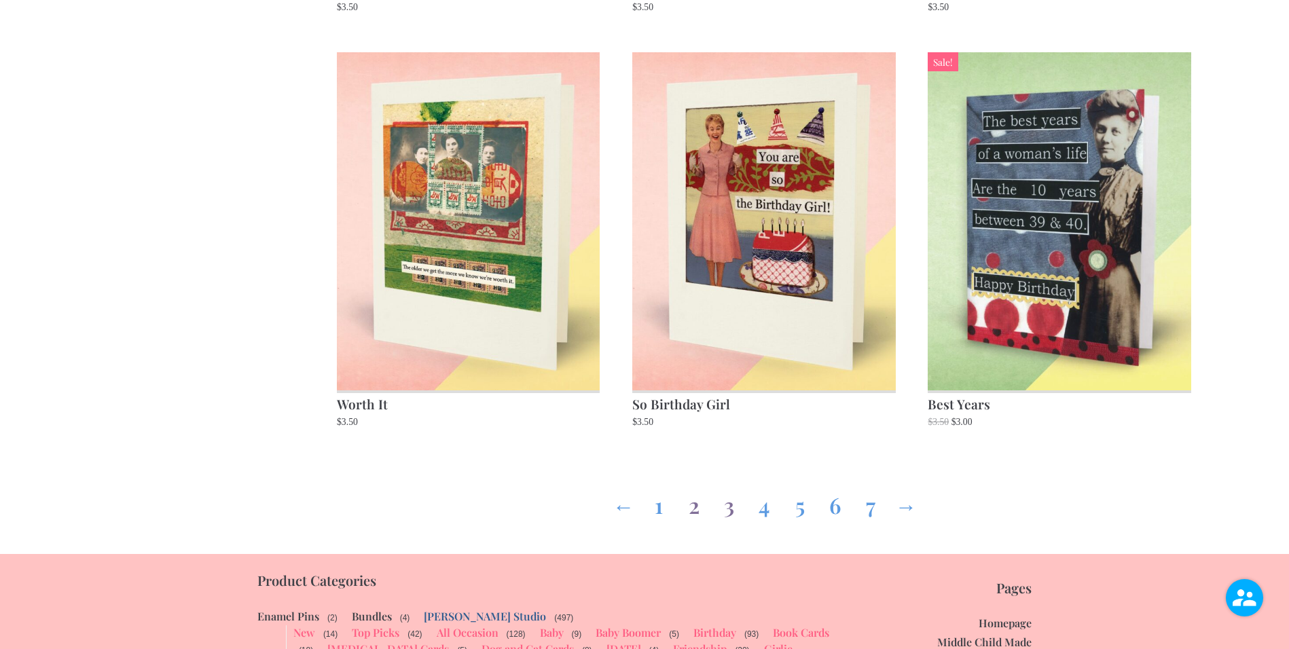
click at [732, 507] on link "3" at bounding box center [729, 502] width 22 height 49
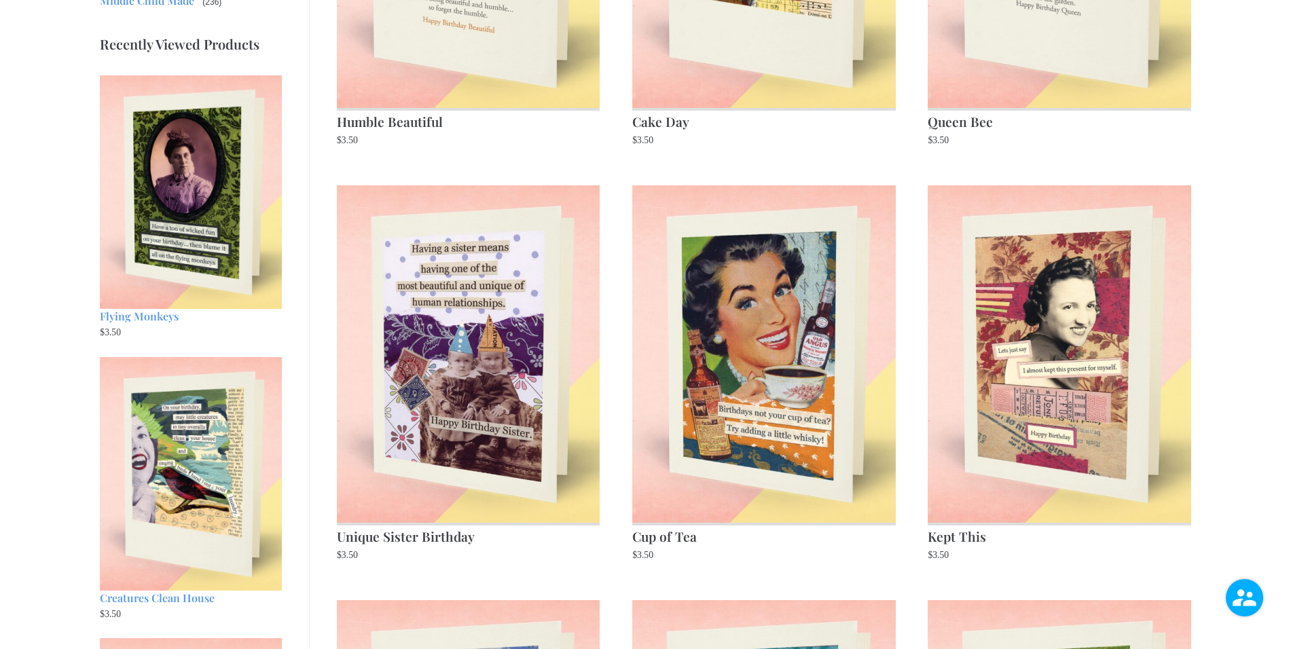
scroll to position [892, 0]
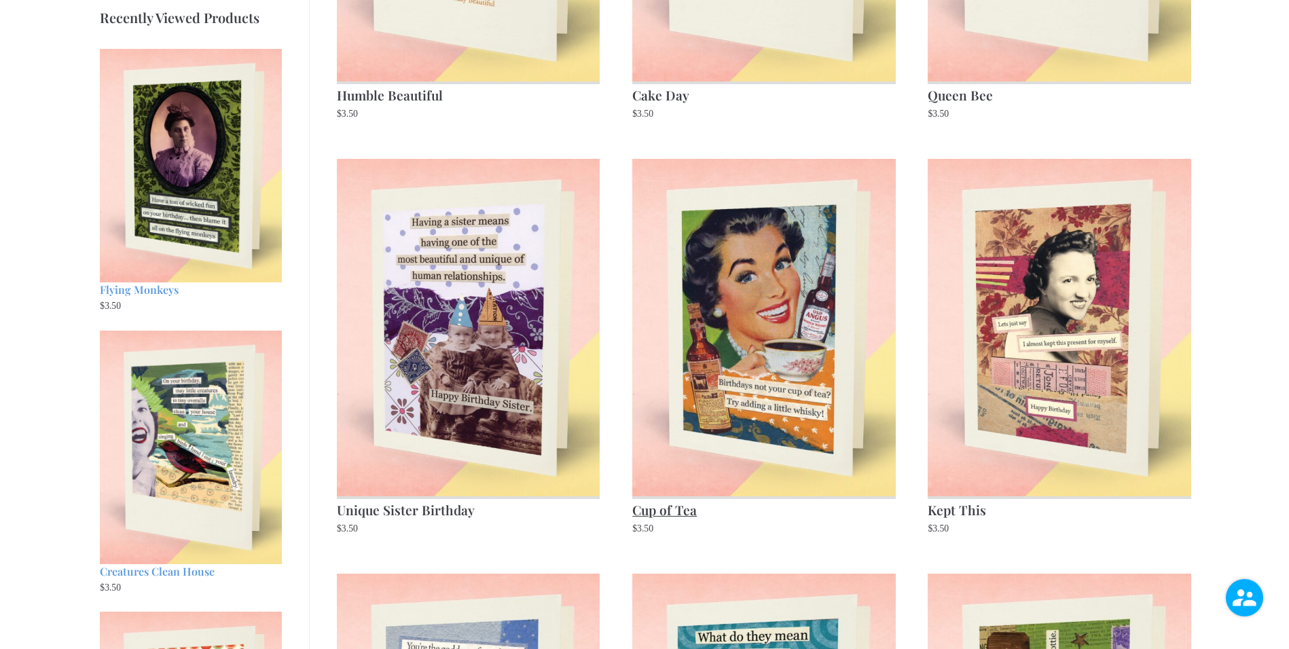
click at [773, 376] on img at bounding box center [763, 328] width 263 height 338
